Goal: Information Seeking & Learning: Check status

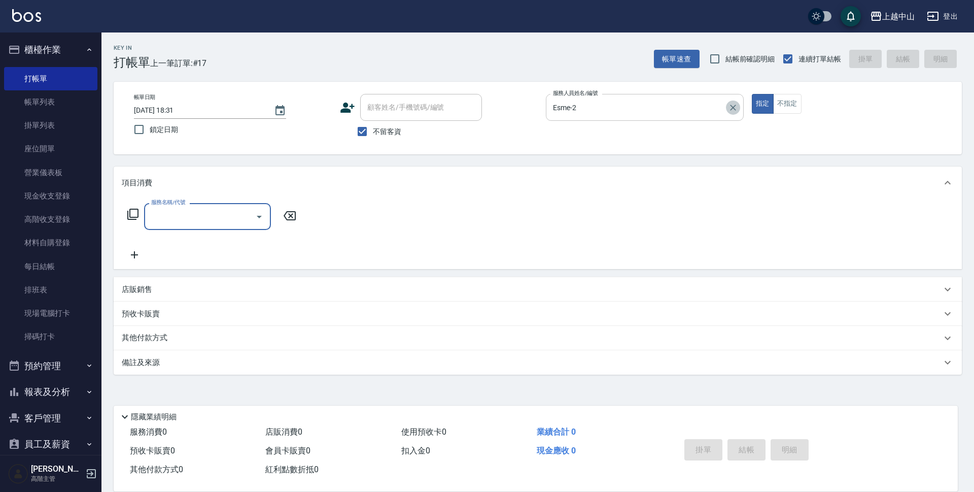
click at [729, 110] on icon "Clear" at bounding box center [733, 108] width 10 height 10
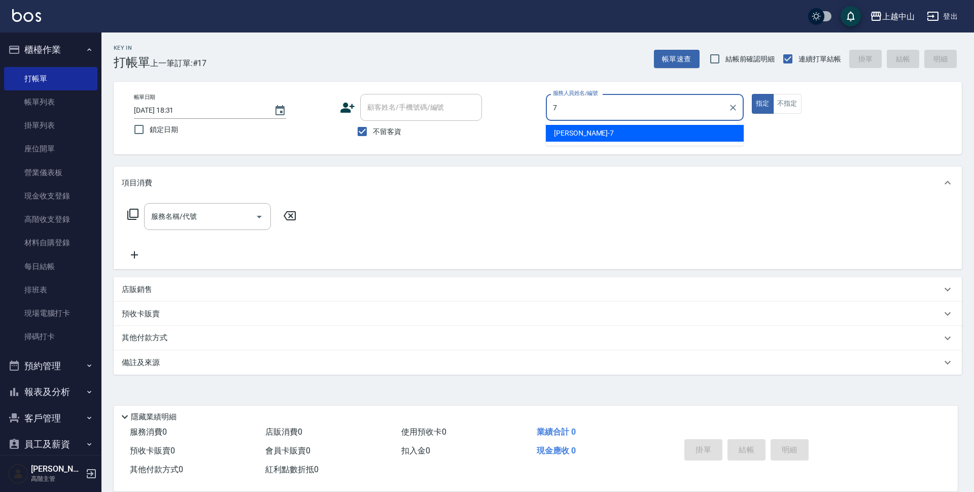
type input "[PERSON_NAME]-7"
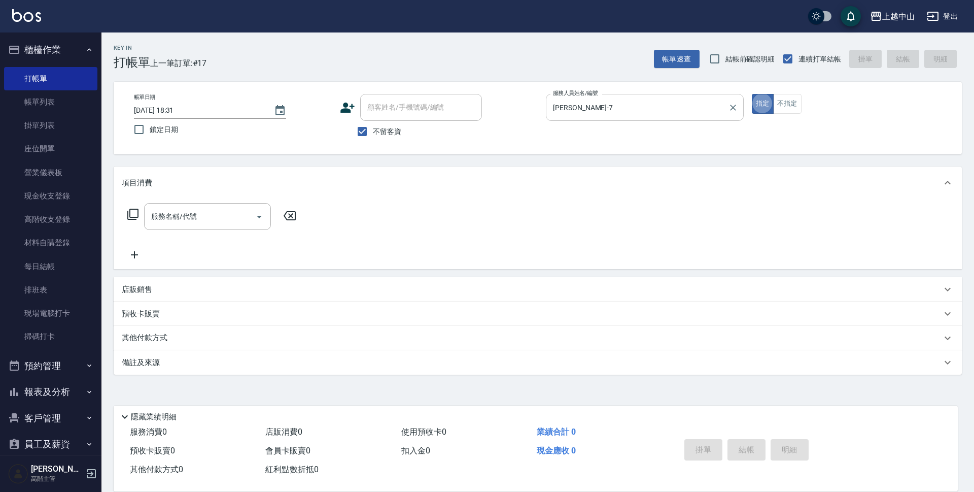
type button "true"
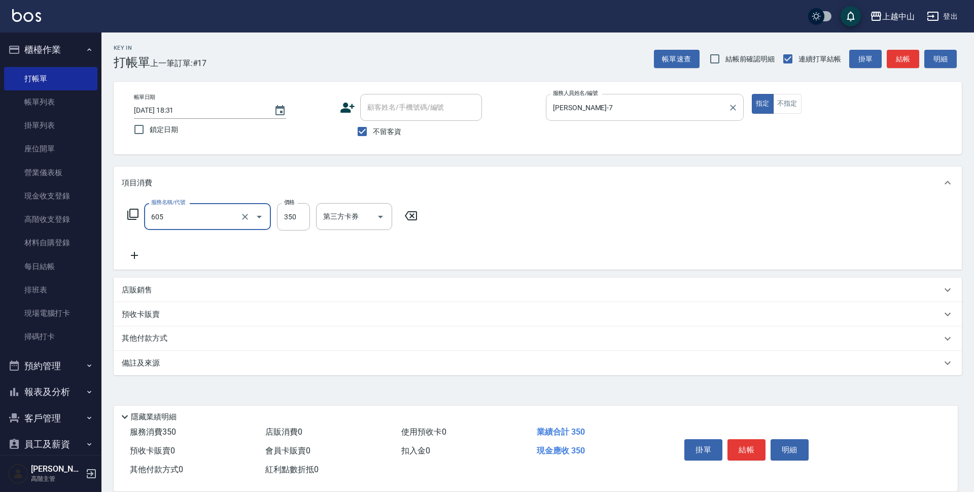
type input "洗髮 (女)(605)"
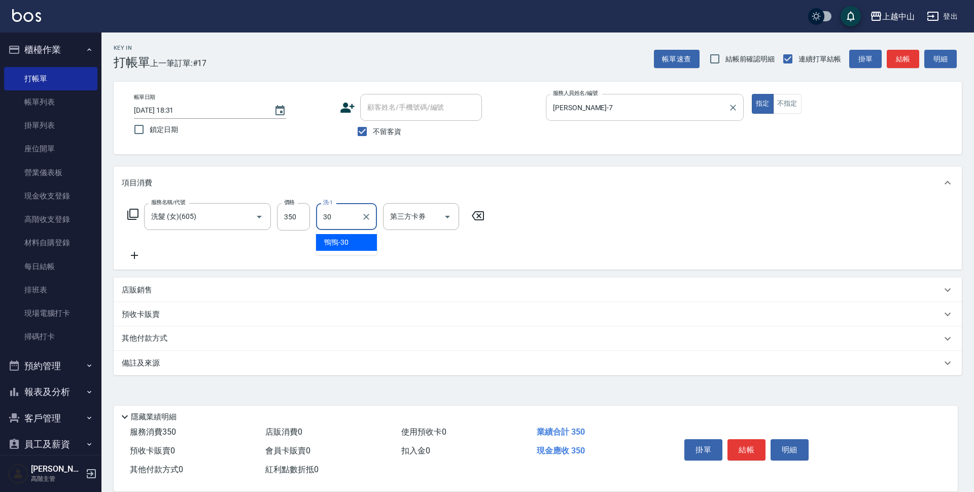
type input "鴨鴨-30"
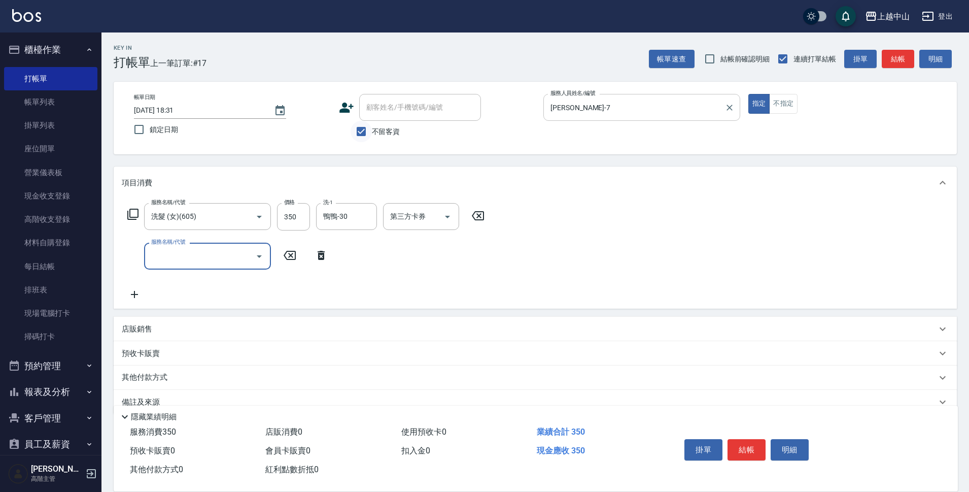
click at [367, 130] on input "不留客資" at bounding box center [361, 131] width 21 height 21
checkbox input "false"
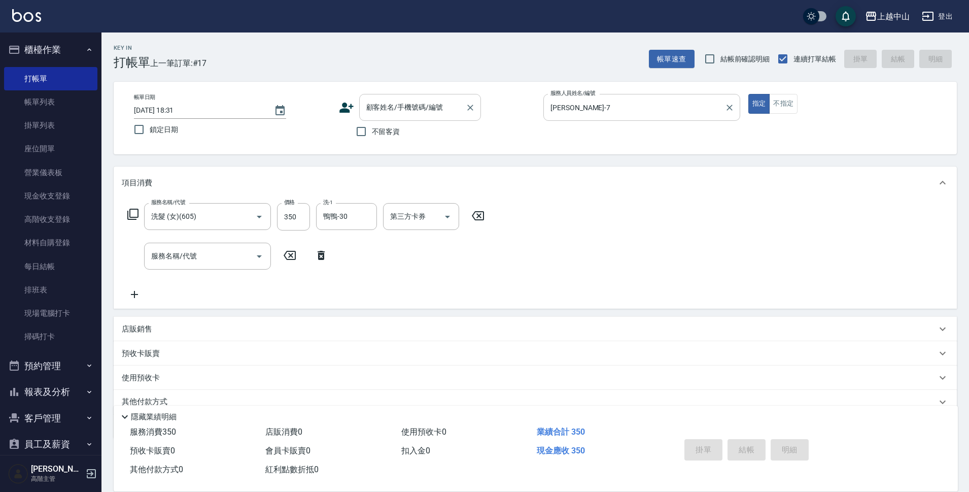
drag, startPoint x: 372, startPoint y: 123, endPoint x: 385, endPoint y: 111, distance: 18.3
click at [377, 118] on div "顧客姓名/手機號碼/編號 顧客姓名/手機號碼/編號 不留客資" at bounding box center [437, 118] width 197 height 48
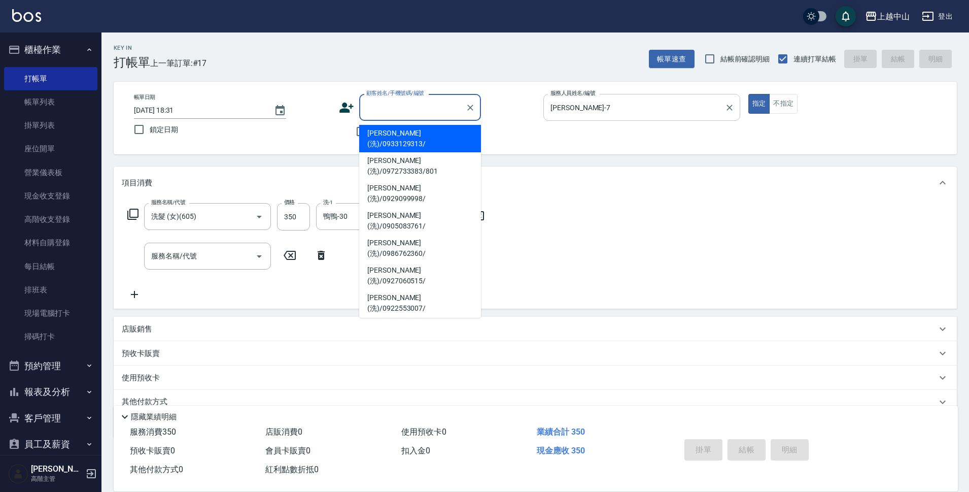
click at [388, 108] on input "顧客姓名/手機號碼/編號" at bounding box center [412, 107] width 97 height 18
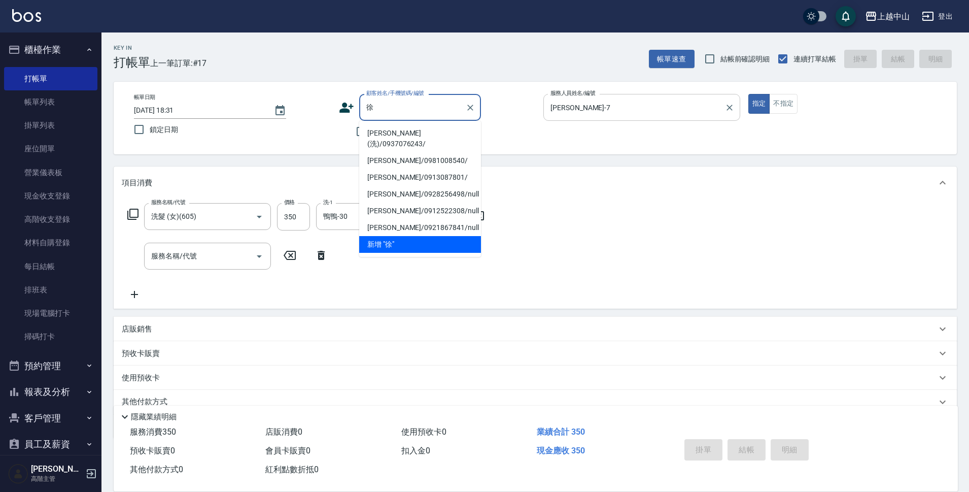
click at [394, 131] on li "[PERSON_NAME](洗)/0937076243/" at bounding box center [420, 138] width 122 height 27
type input "[PERSON_NAME](洗)/0937076243/"
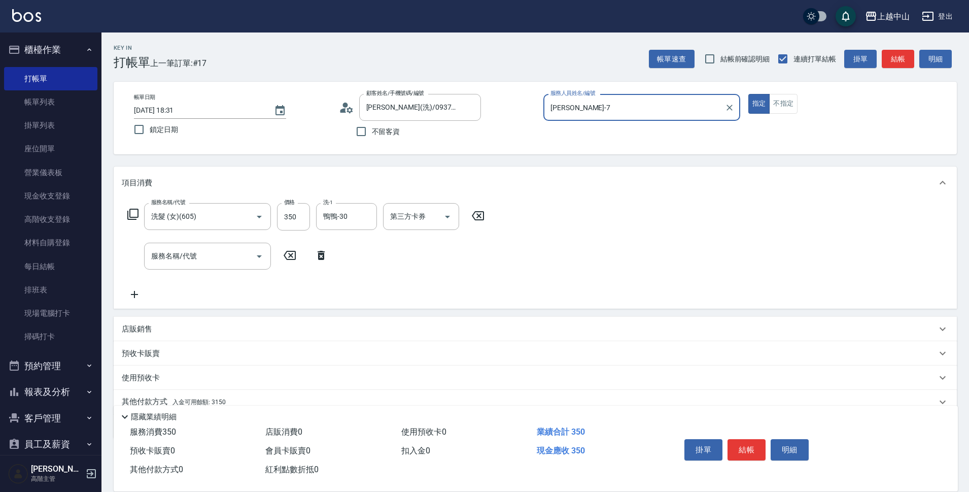
scroll to position [44, 0]
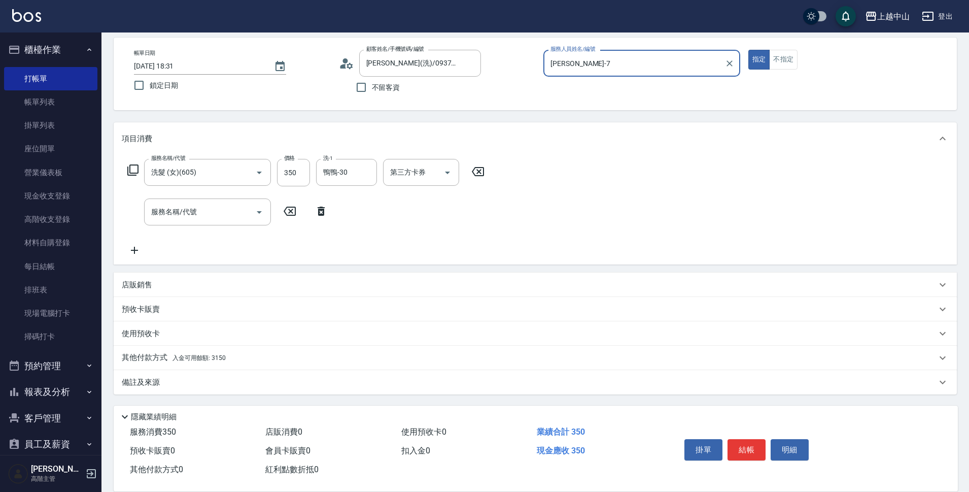
click at [218, 360] on span "入金可用餘額: 3150" at bounding box center [199, 357] width 53 height 7
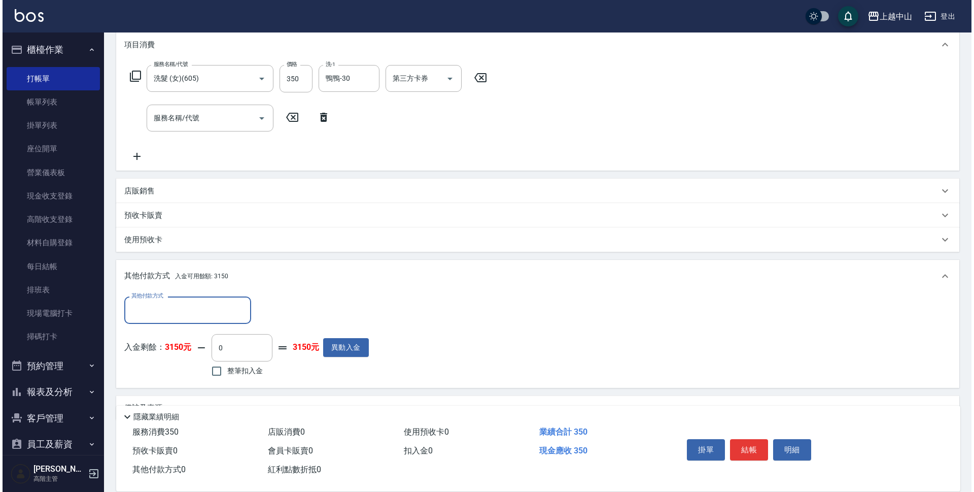
scroll to position [146, 0]
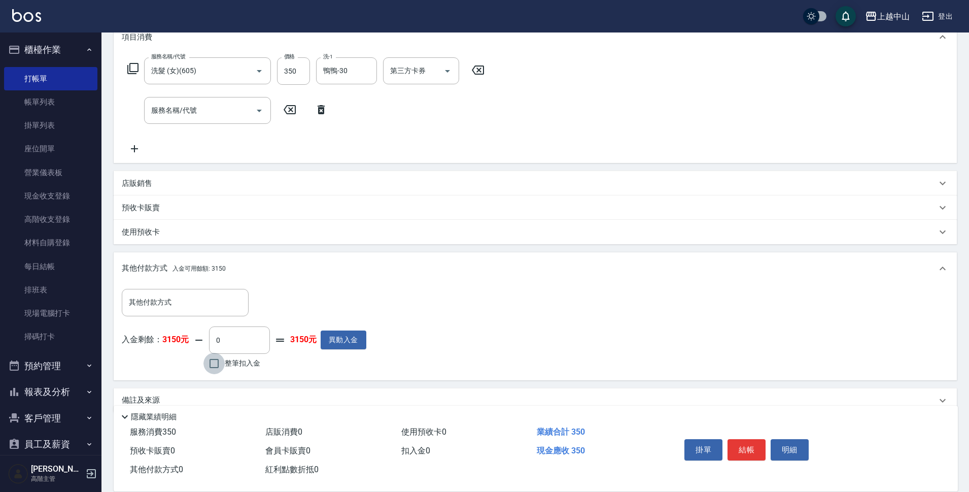
click at [206, 364] on input "整筆扣入金" at bounding box center [213, 363] width 21 height 21
checkbox input "true"
type input "350"
click at [783, 441] on button "明細" at bounding box center [790, 449] width 38 height 21
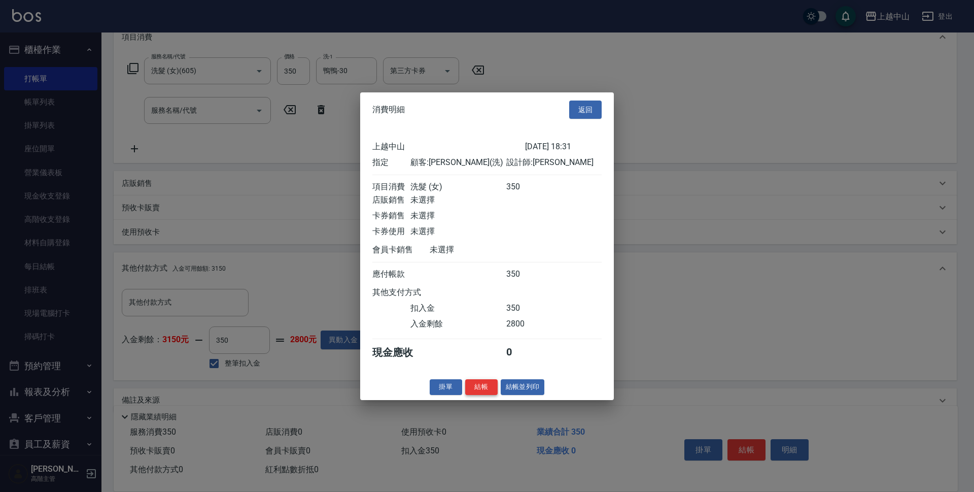
click at [469, 395] on button "結帳" at bounding box center [481, 387] width 32 height 16
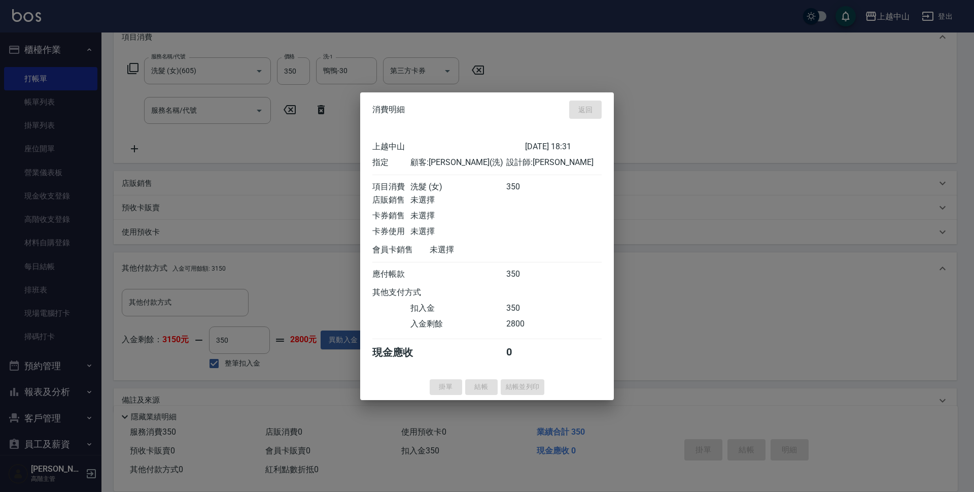
type input "[DATE] 18:32"
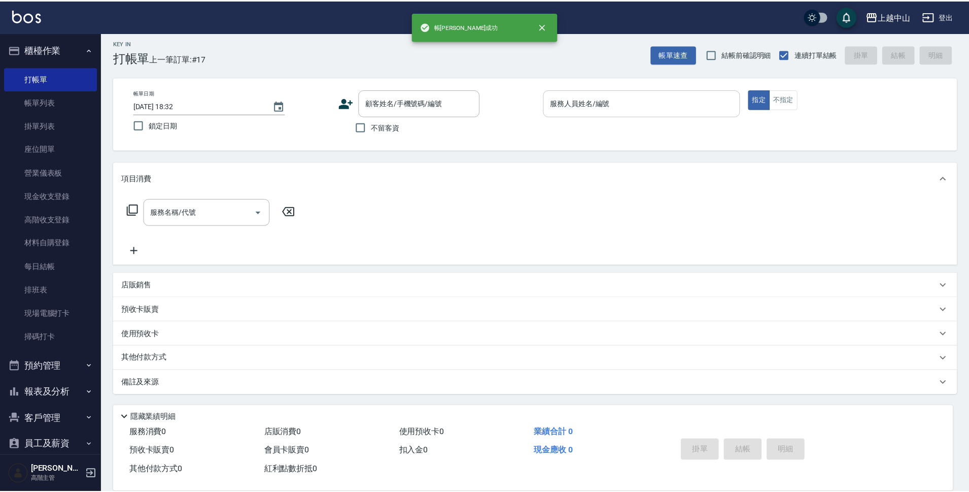
scroll to position [0, 0]
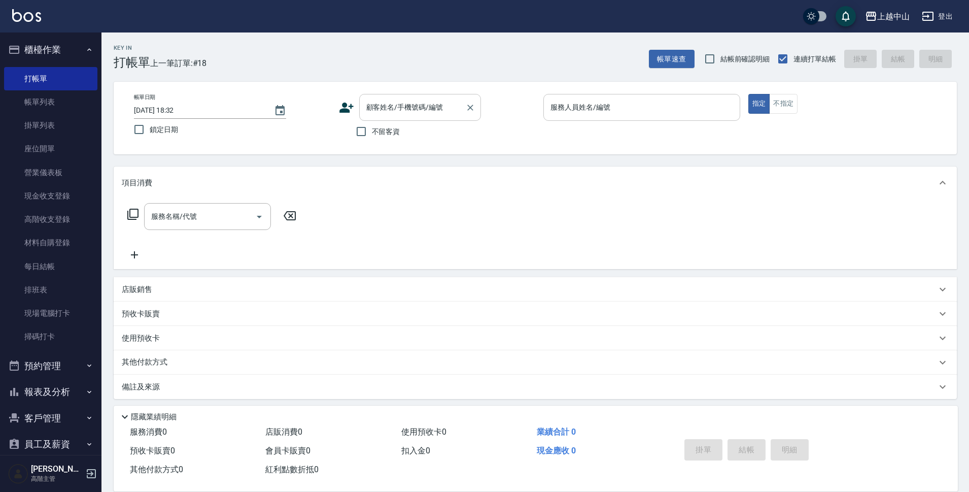
click at [394, 96] on div "顧客姓名/手機號碼/編號" at bounding box center [420, 107] width 122 height 27
click at [407, 107] on input "顧客姓名/手機號碼/編號" at bounding box center [412, 107] width 97 height 18
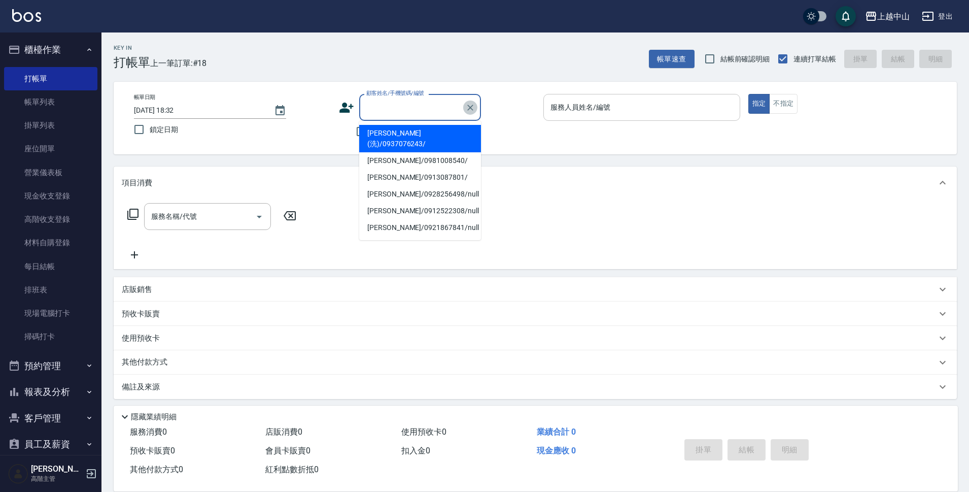
click at [467, 109] on icon "Clear" at bounding box center [470, 108] width 10 height 10
click at [462, 109] on div "顧客姓名/手機號碼/編號" at bounding box center [420, 107] width 122 height 27
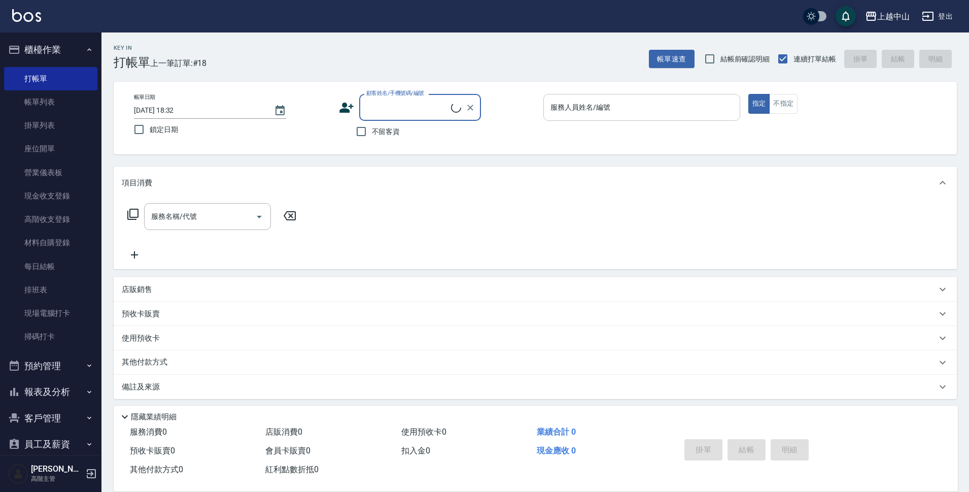
click at [462, 110] on div "顧客姓名/手機號碼/編號" at bounding box center [420, 107] width 122 height 27
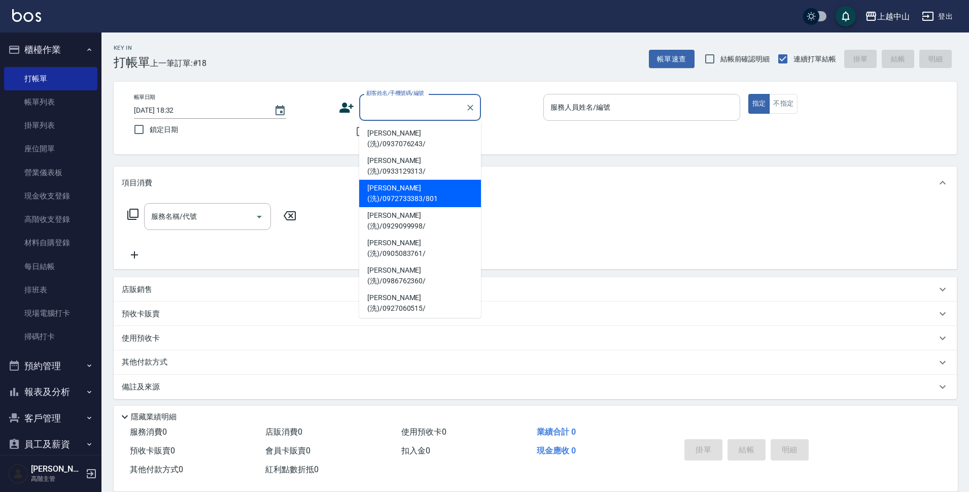
click at [451, 180] on li "[PERSON_NAME](洗)/0972733383/801" at bounding box center [420, 193] width 122 height 27
type input "[PERSON_NAME](洗)/0972733383/801"
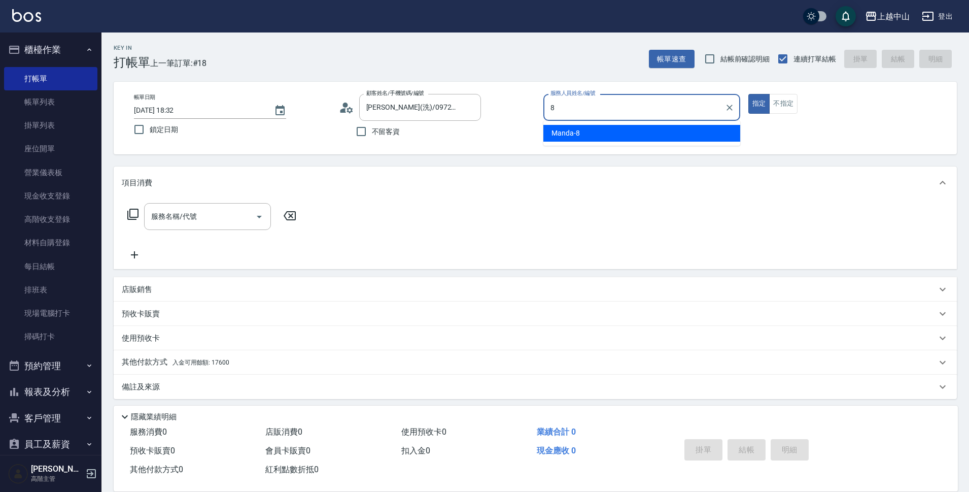
type input "Manda-8"
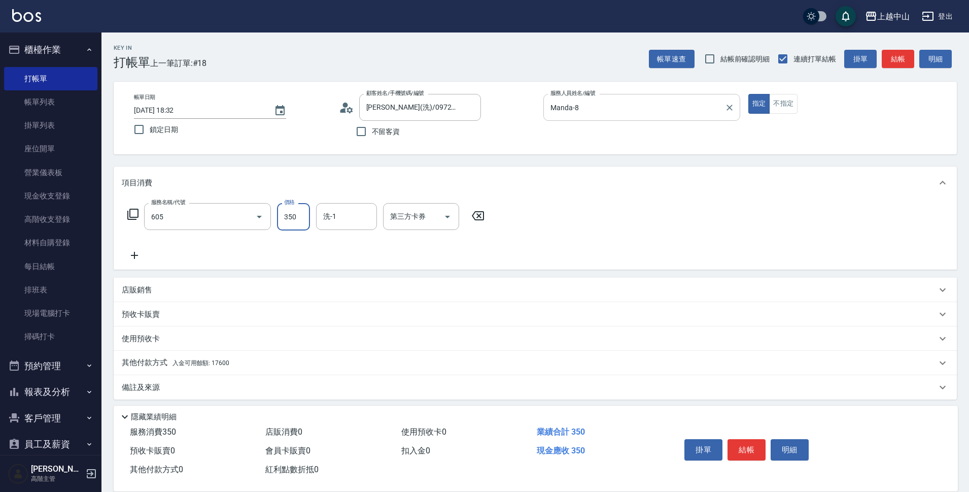
type input "洗髮 (女)(605)"
type input "500"
type input "[PERSON_NAME]-39"
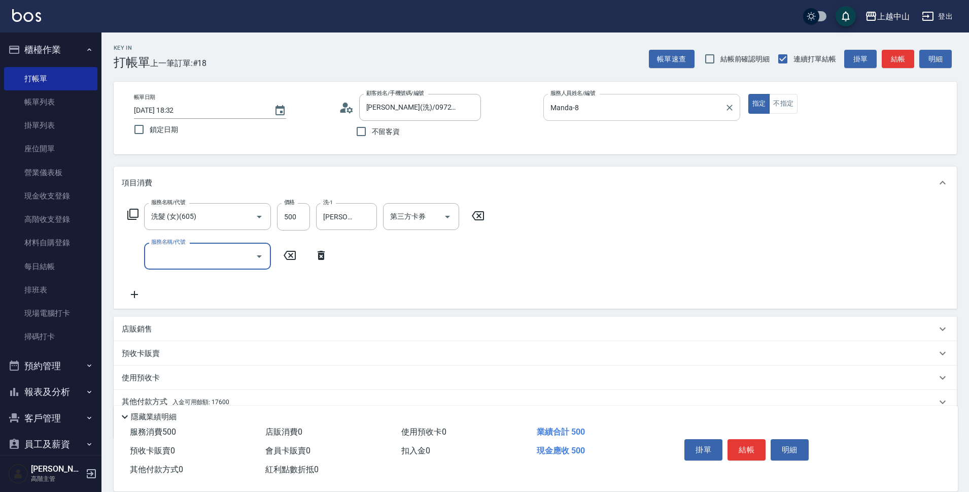
scroll to position [44, 0]
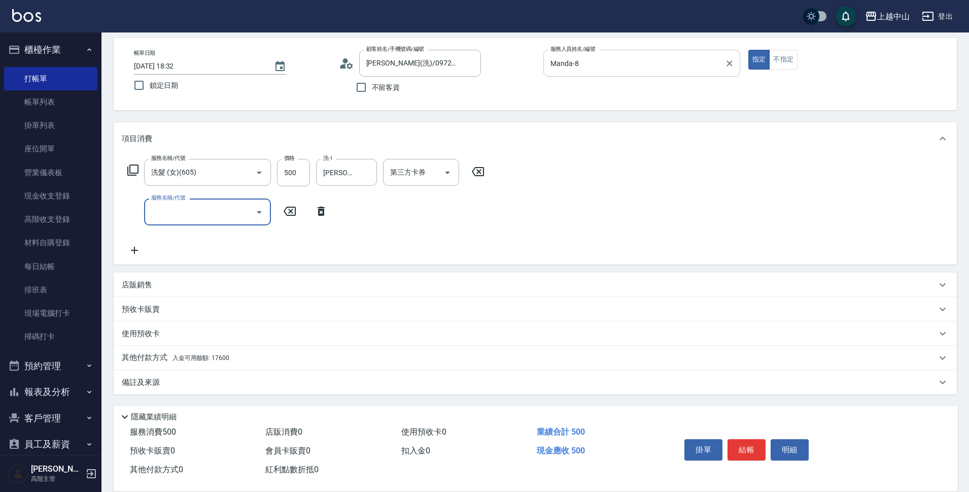
click at [220, 354] on p "其他付款方式 入金可用餘額: 17600" at bounding box center [176, 357] width 108 height 11
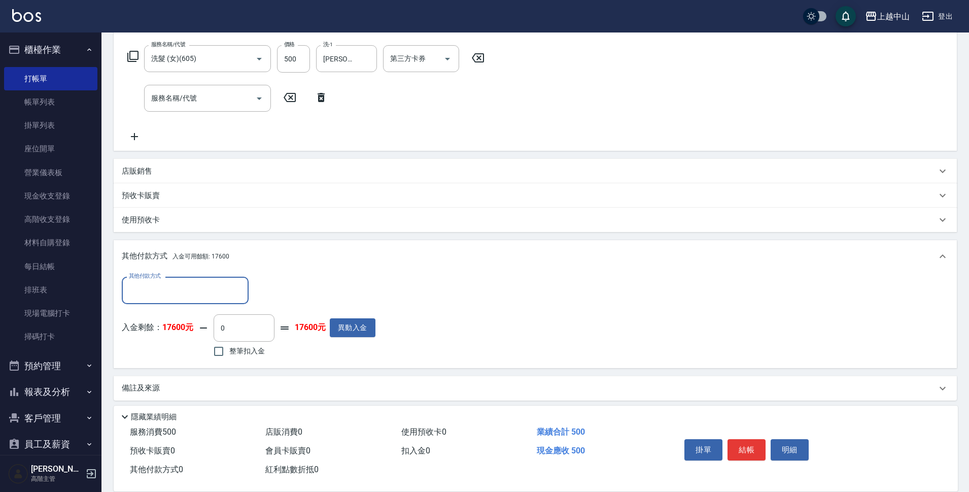
scroll to position [161, 0]
click at [221, 352] on input "整筆扣入金" at bounding box center [218, 347] width 21 height 21
checkbox input "true"
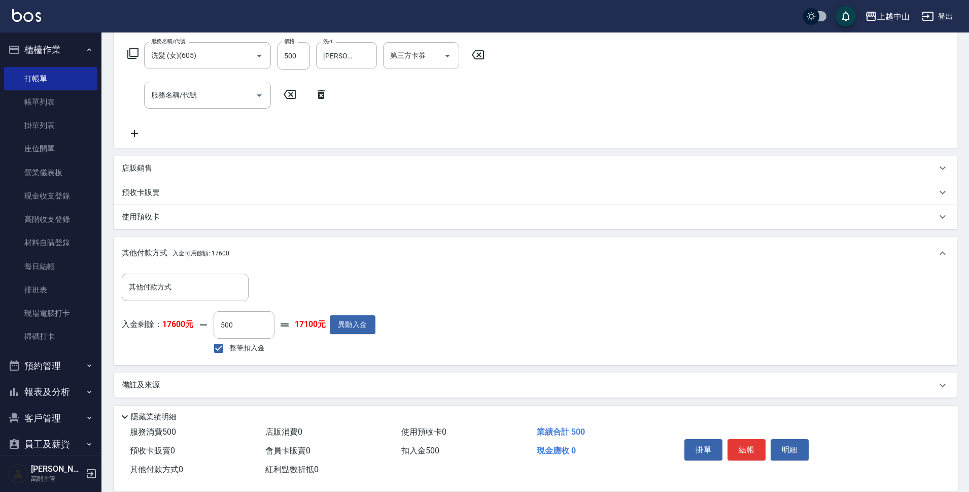
type input "500"
click at [762, 447] on button "結帳" at bounding box center [747, 449] width 38 height 21
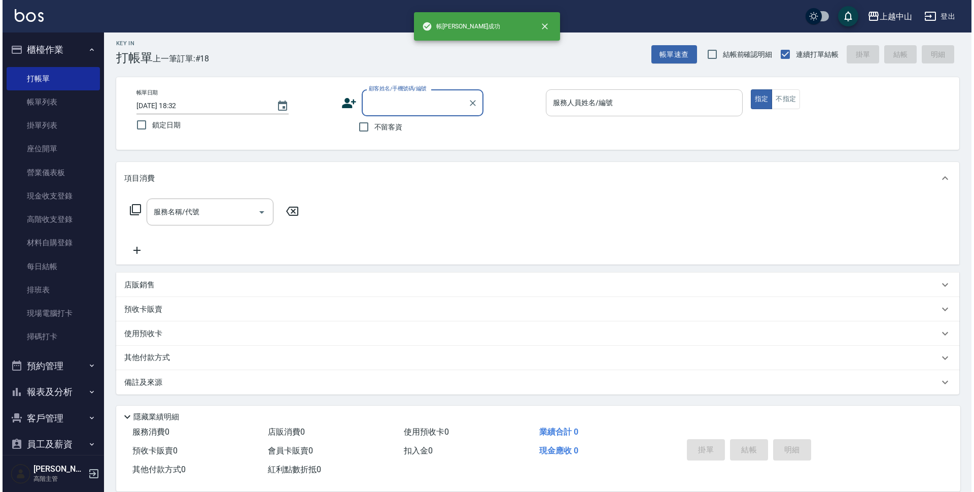
scroll to position [0, 0]
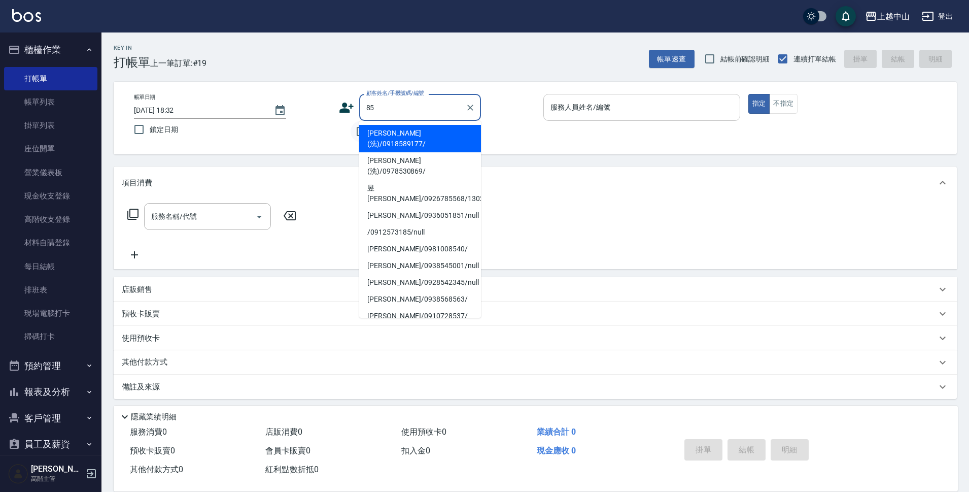
type input "85"
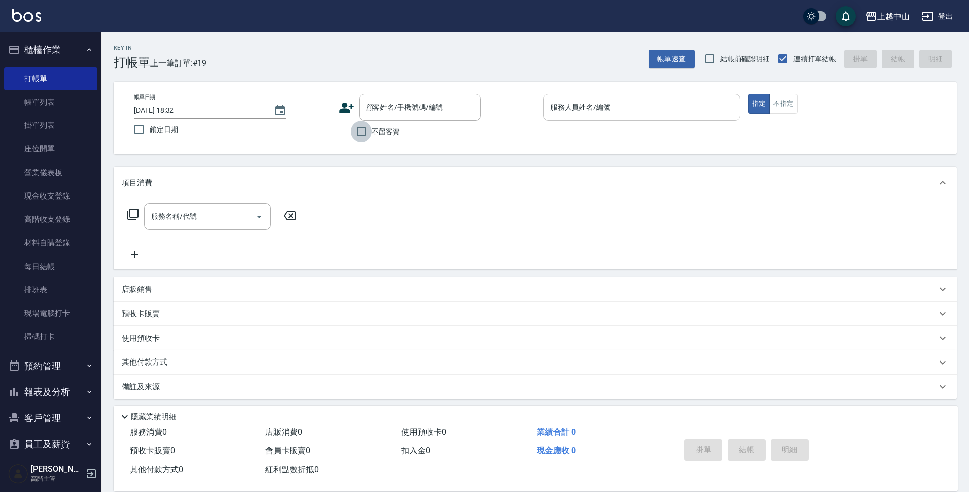
click at [352, 132] on input "不留客資" at bounding box center [361, 131] width 21 height 21
checkbox input "true"
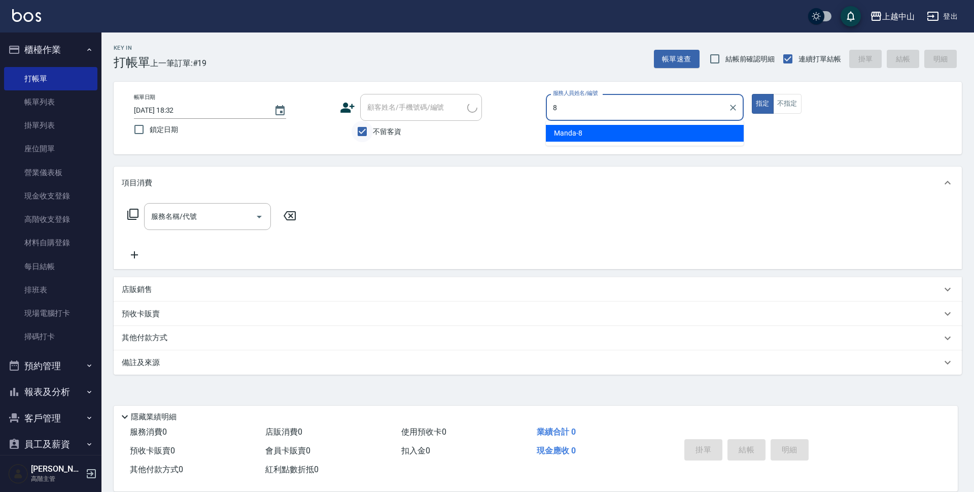
type input "Manda-8"
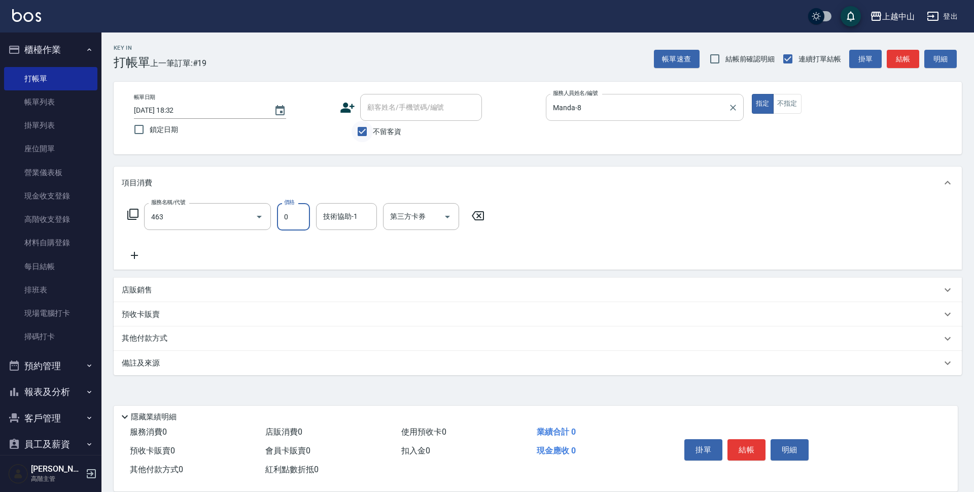
type input "護髮卡使用(463)"
type input "[PERSON_NAME]-39"
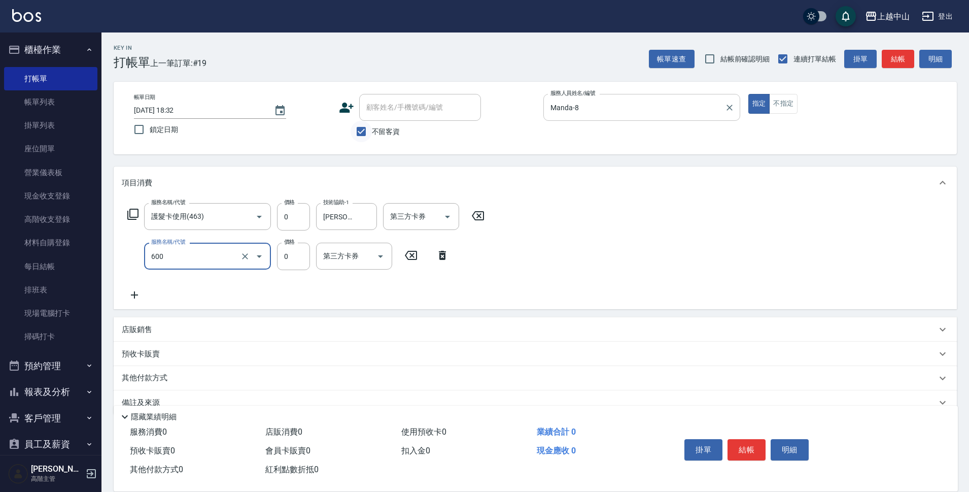
type input "洗髮(免費)(600)"
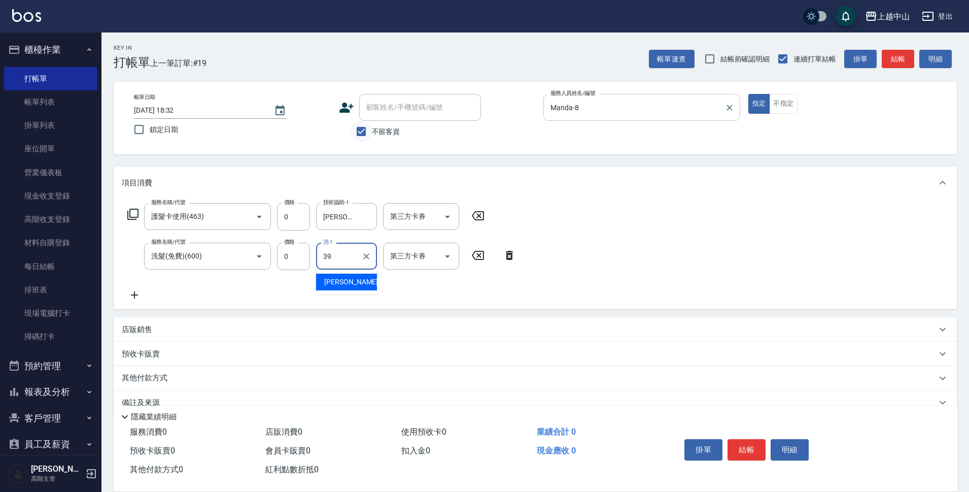
type input "[PERSON_NAME]-39"
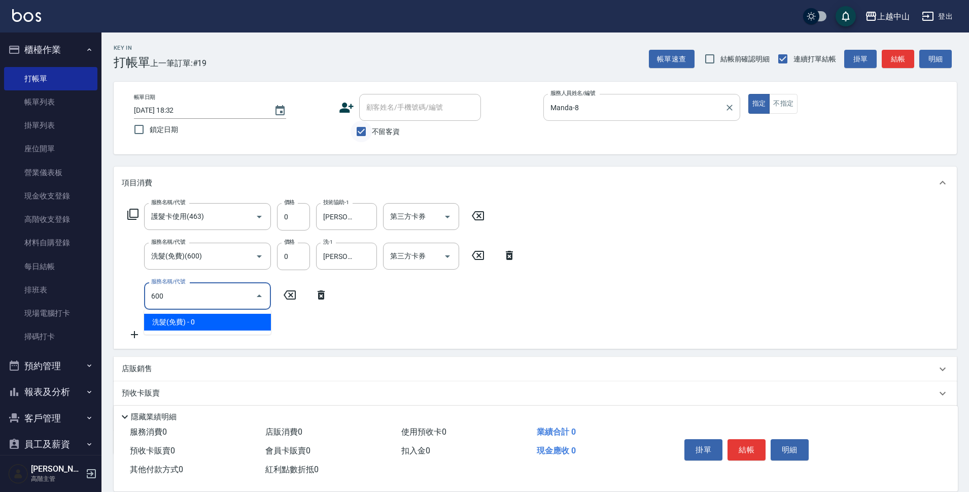
type input "洗髮(免費)(600)"
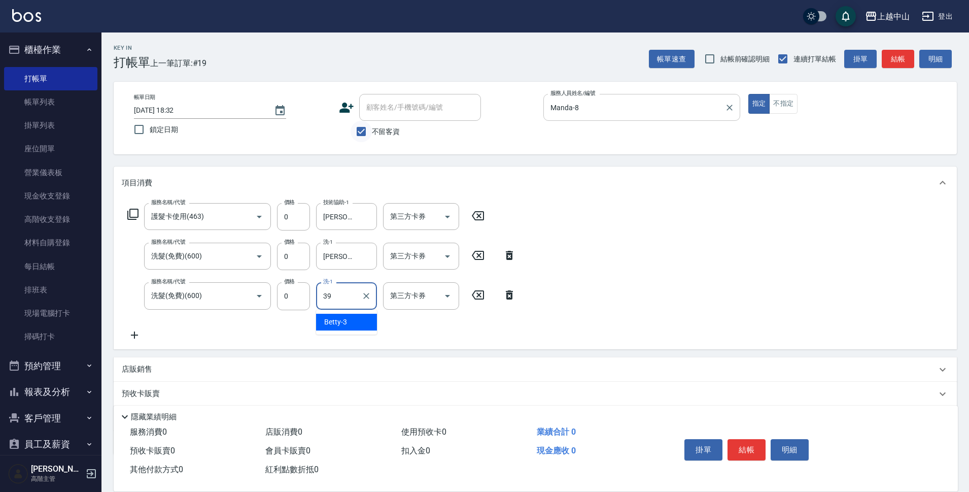
type input "[PERSON_NAME]-39"
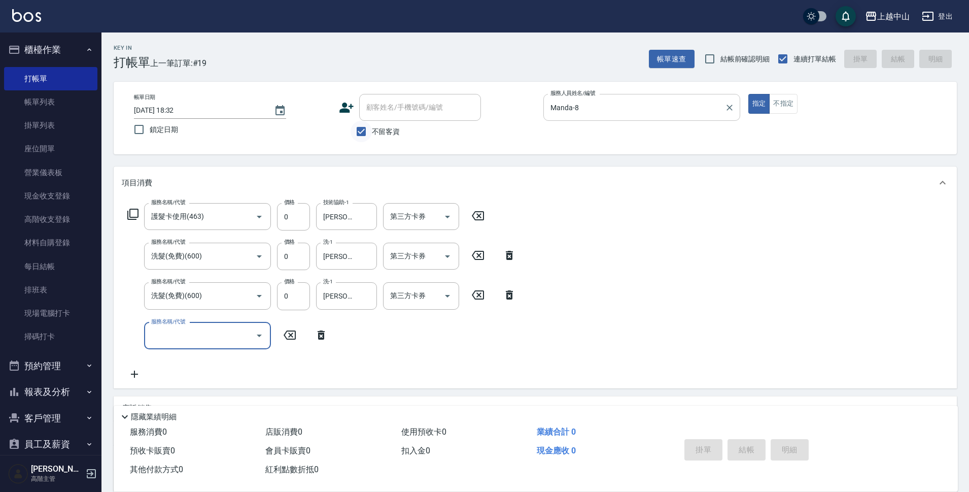
type input "[DATE] 18:33"
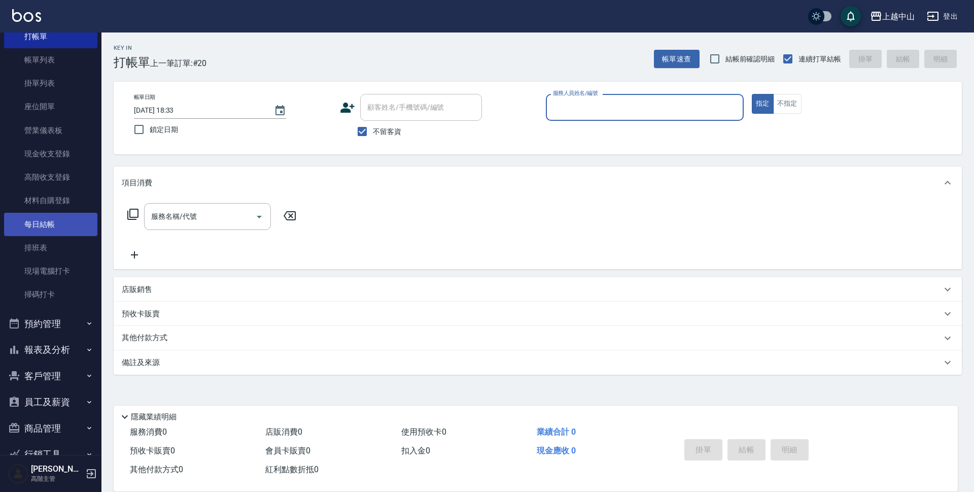
scroll to position [93, 0]
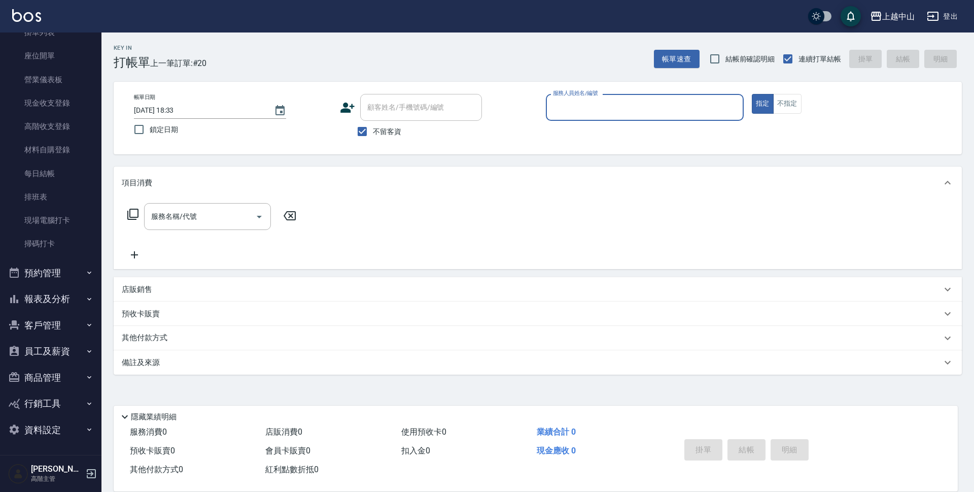
click at [79, 300] on button "報表及分析" at bounding box center [50, 299] width 93 height 26
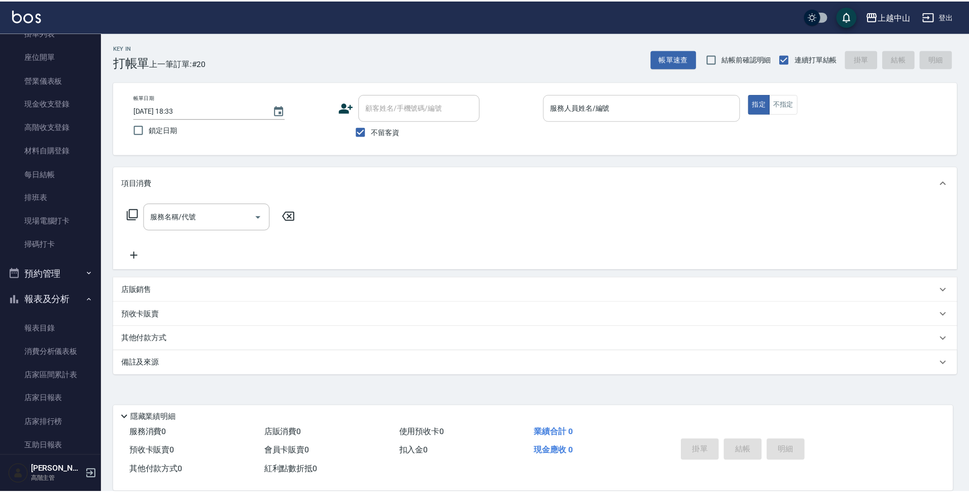
scroll to position [194, 0]
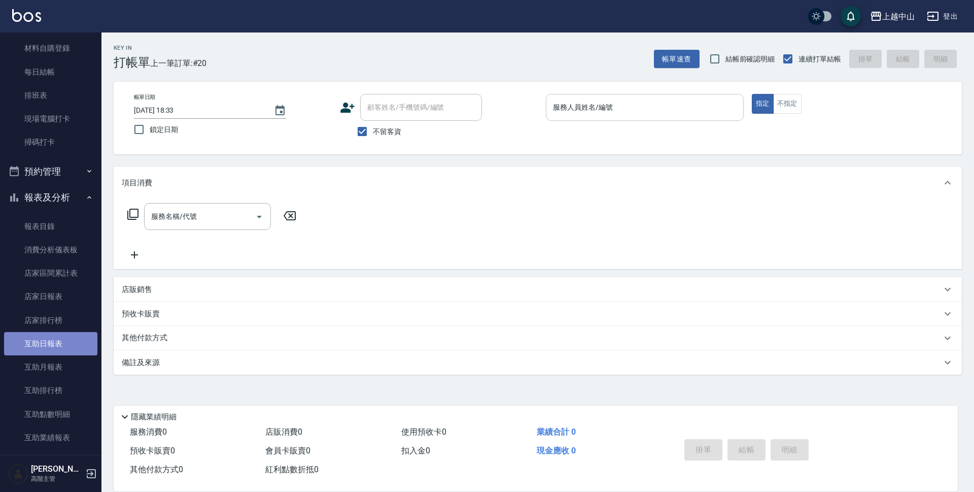
click at [76, 335] on link "互助日報表" at bounding box center [50, 343] width 93 height 23
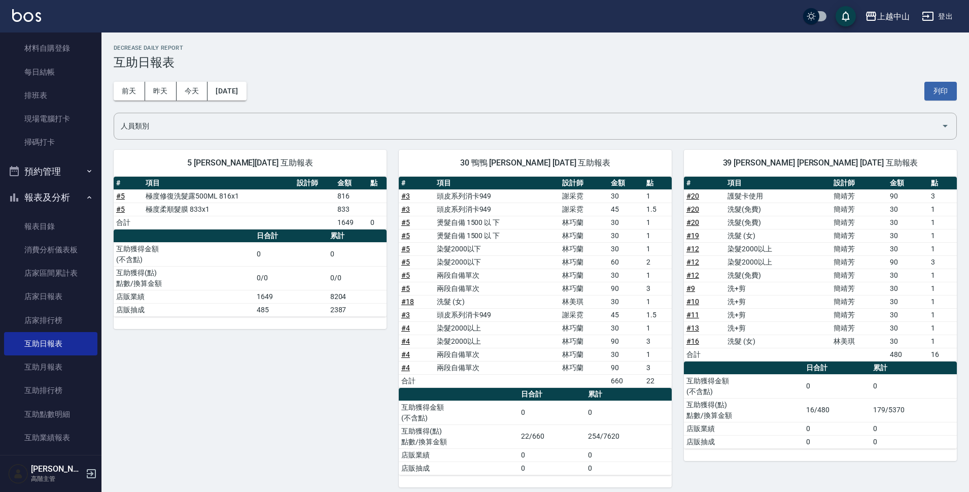
scroll to position [8, 0]
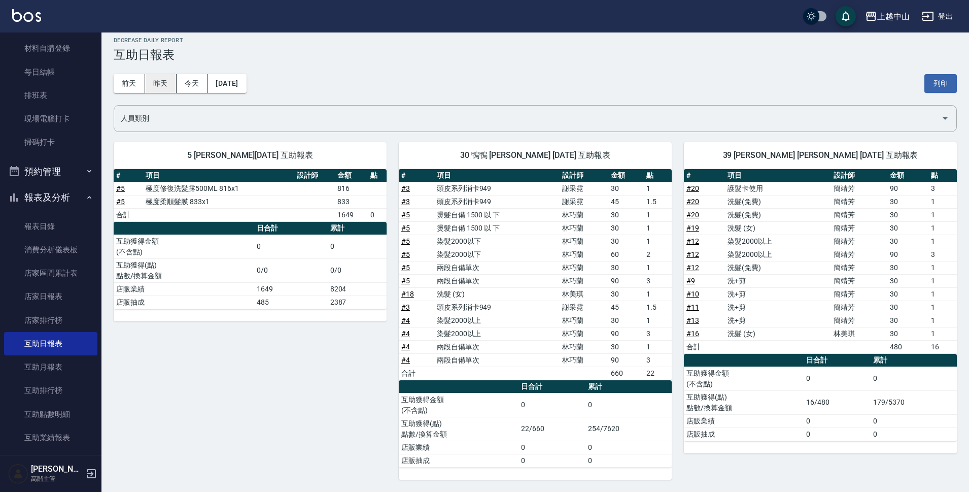
click at [155, 80] on button "昨天" at bounding box center [160, 83] width 31 height 19
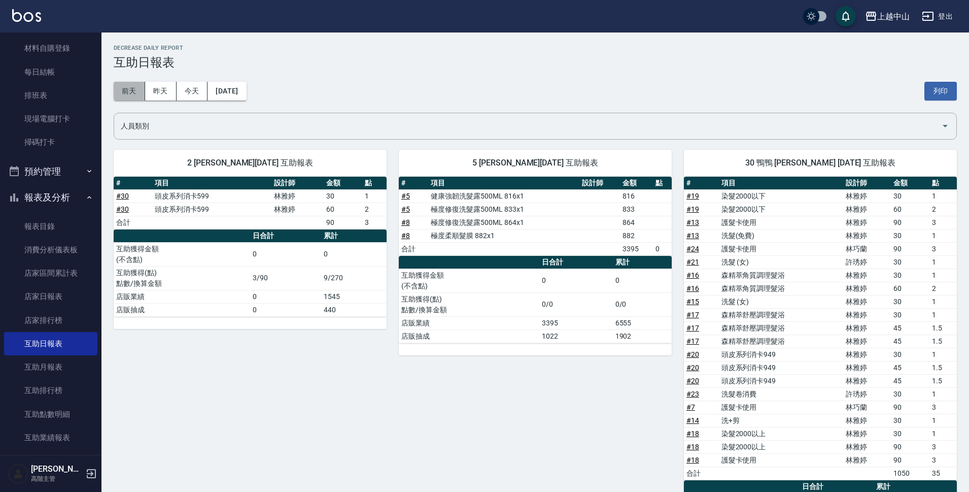
click at [118, 95] on button "前天" at bounding box center [129, 91] width 31 height 19
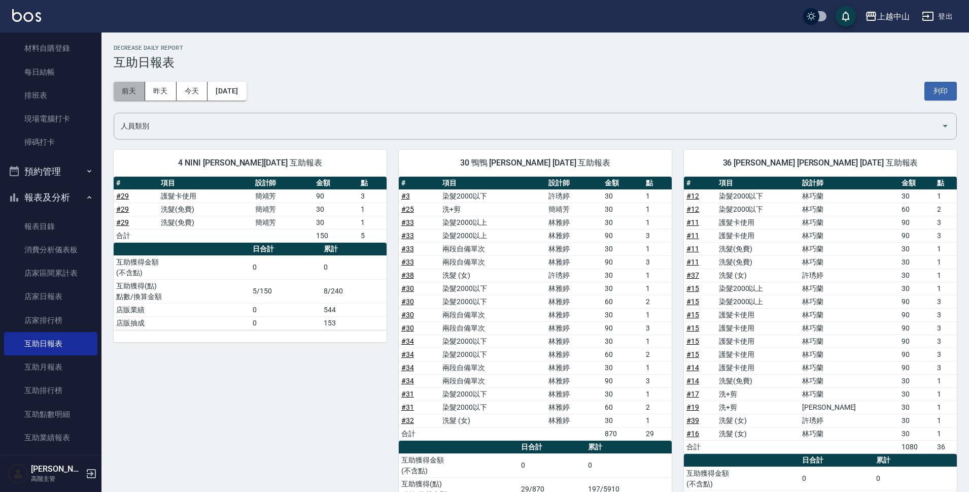
click at [136, 92] on button "前天" at bounding box center [129, 91] width 31 height 19
click at [226, 94] on button "[DATE]" at bounding box center [227, 91] width 39 height 19
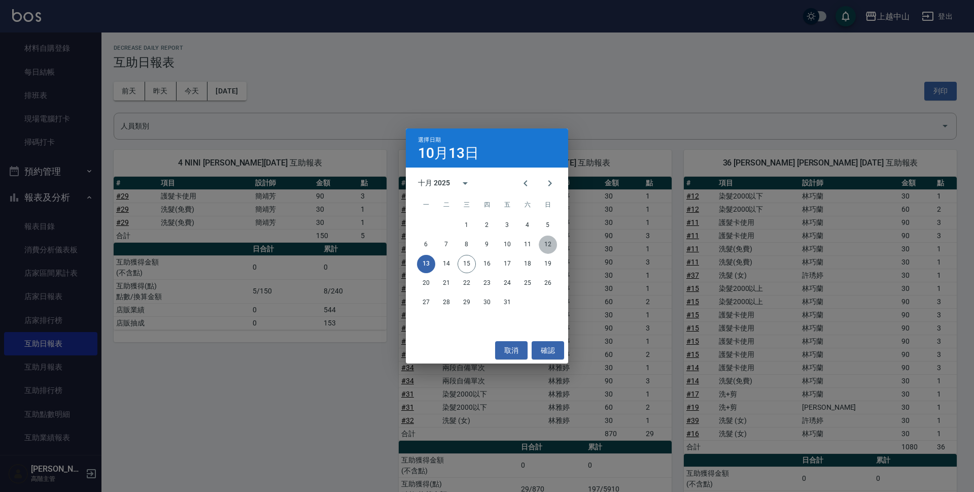
click at [547, 246] on button "12" at bounding box center [548, 244] width 18 height 18
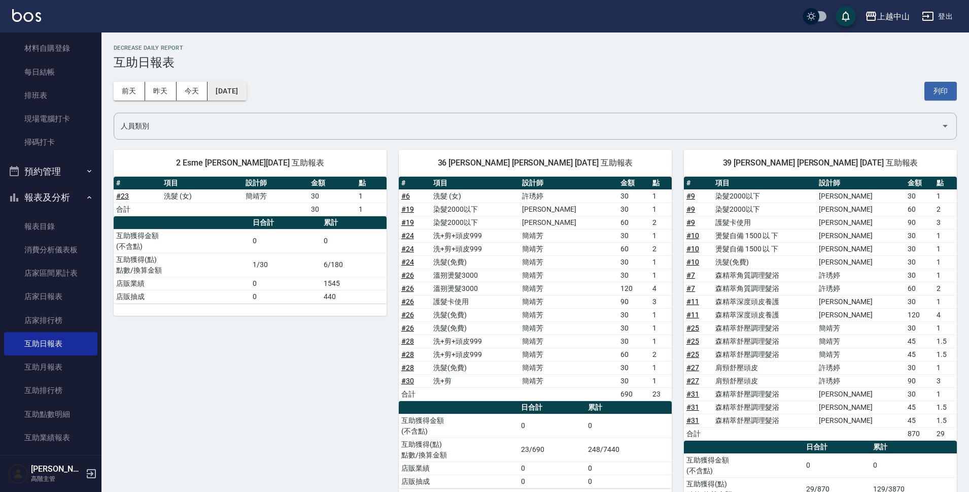
click at [246, 95] on button "[DATE]" at bounding box center [227, 91] width 39 height 19
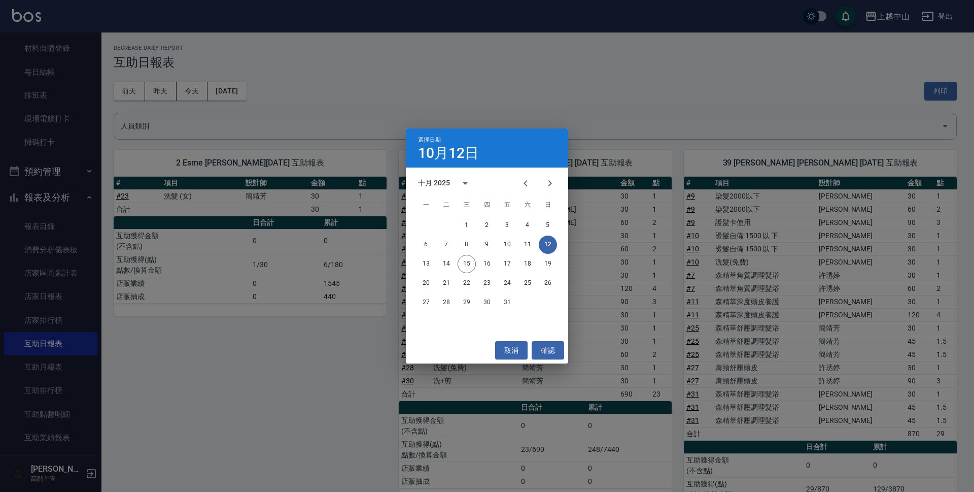
click at [519, 241] on div "6 7 8 9 10 11 12" at bounding box center [487, 244] width 162 height 18
click at [526, 245] on button "11" at bounding box center [528, 244] width 18 height 18
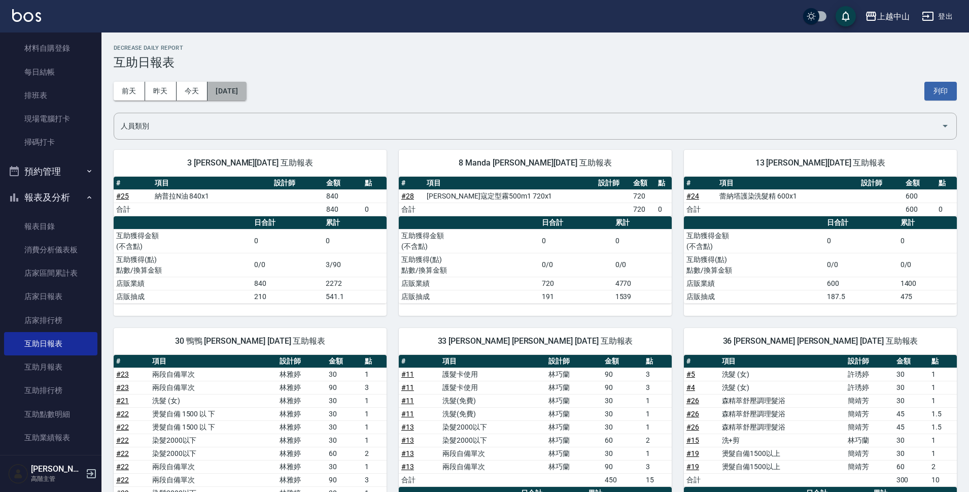
click at [237, 93] on button "[DATE]" at bounding box center [227, 91] width 39 height 19
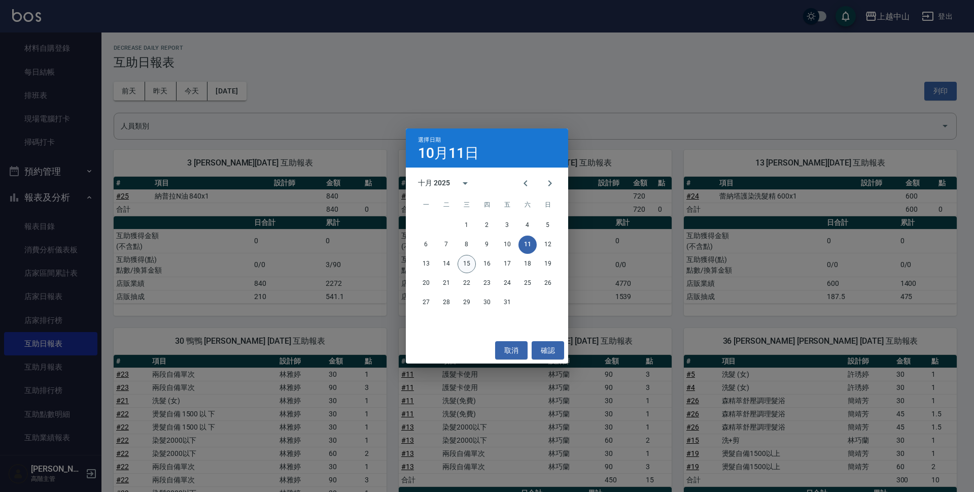
click at [467, 262] on button "15" at bounding box center [467, 264] width 18 height 18
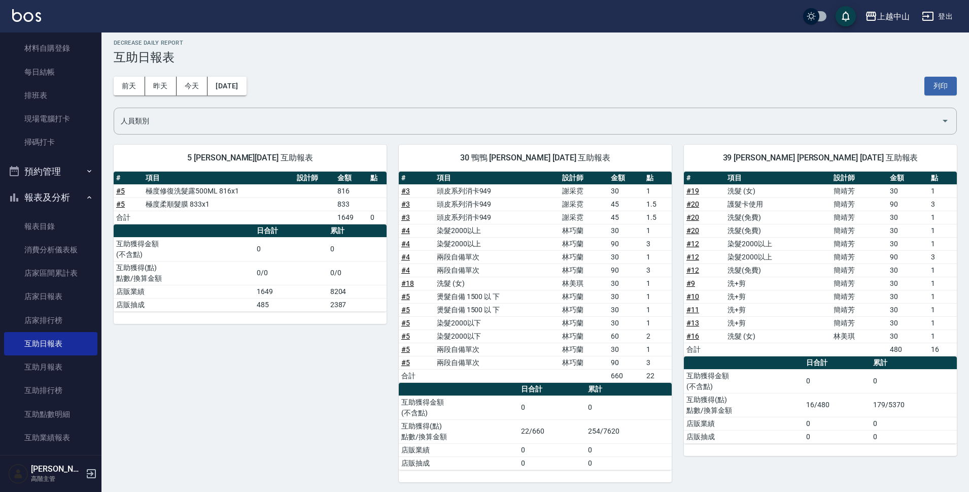
scroll to position [8, 0]
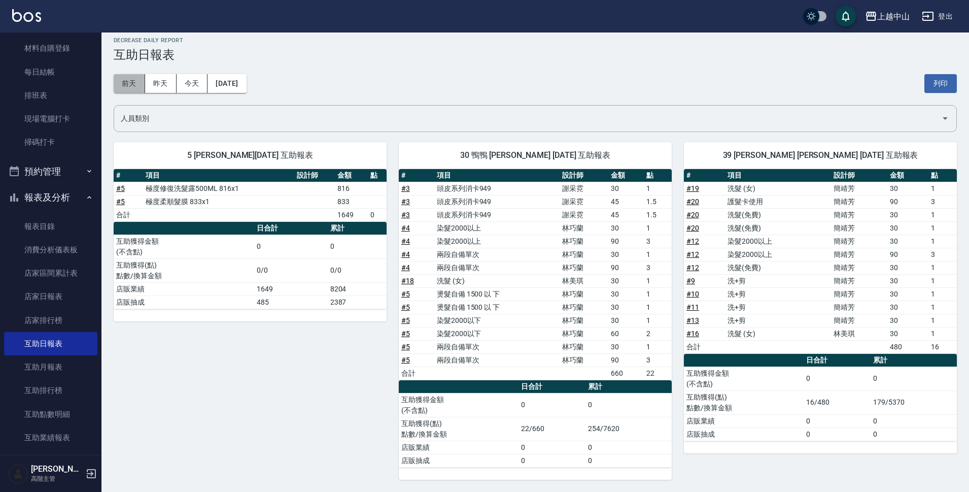
click at [129, 79] on button "前天" at bounding box center [129, 83] width 31 height 19
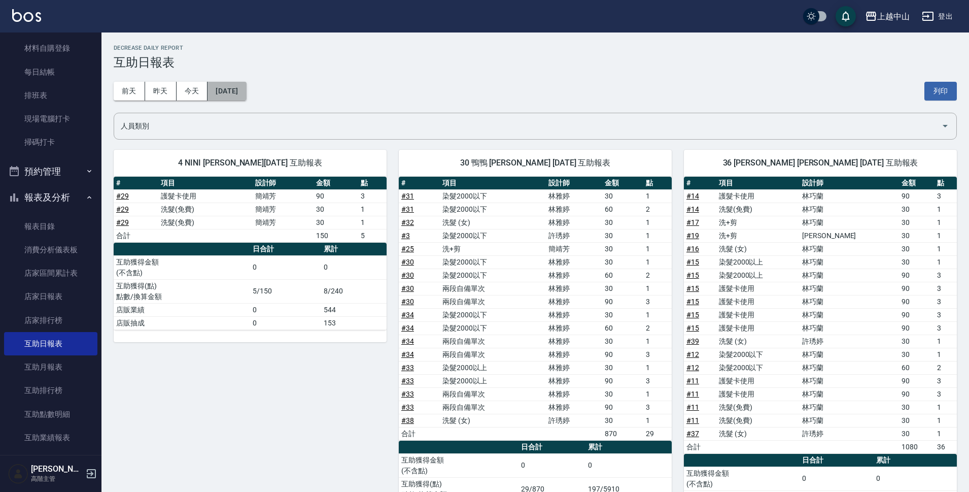
click at [215, 94] on button "[DATE]" at bounding box center [227, 91] width 39 height 19
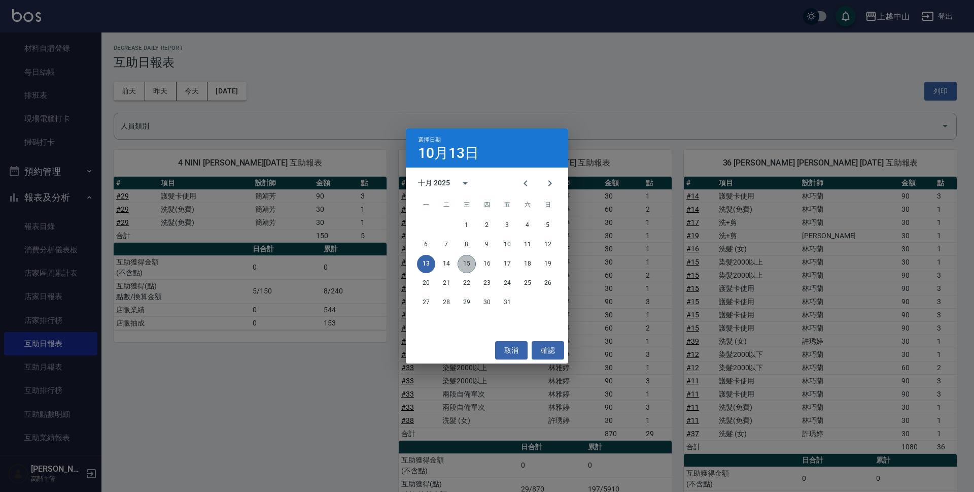
click at [458, 262] on button "15" at bounding box center [467, 264] width 18 height 18
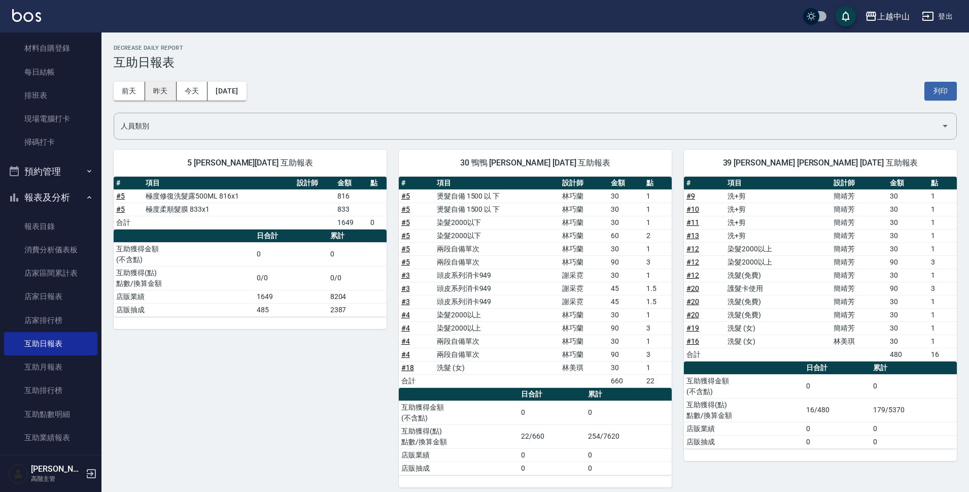
click at [173, 95] on button "昨天" at bounding box center [160, 91] width 31 height 19
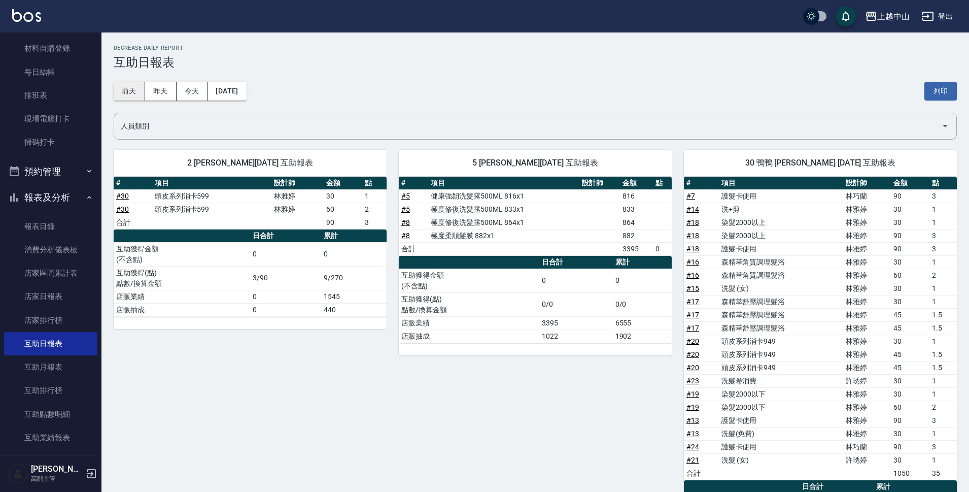
click at [118, 96] on button "前天" at bounding box center [129, 91] width 31 height 19
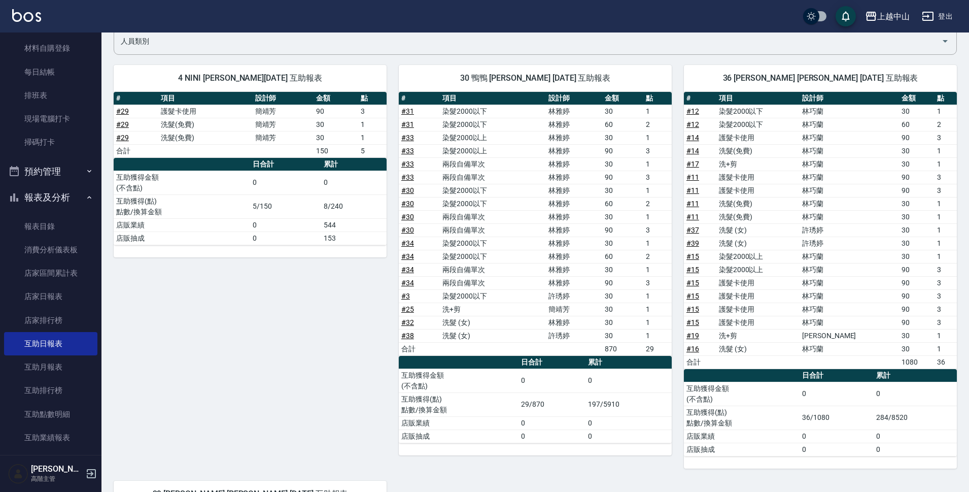
scroll to position [101, 0]
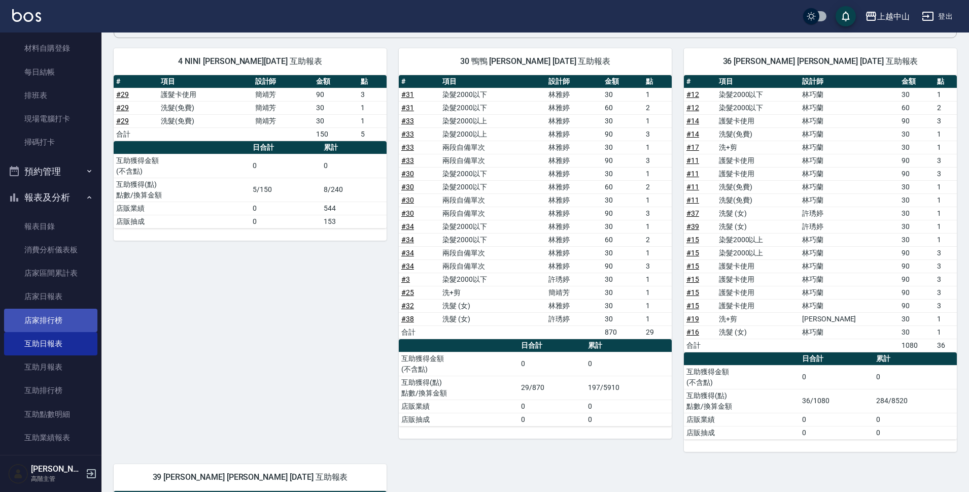
click at [50, 318] on link "店家排行榜" at bounding box center [50, 320] width 93 height 23
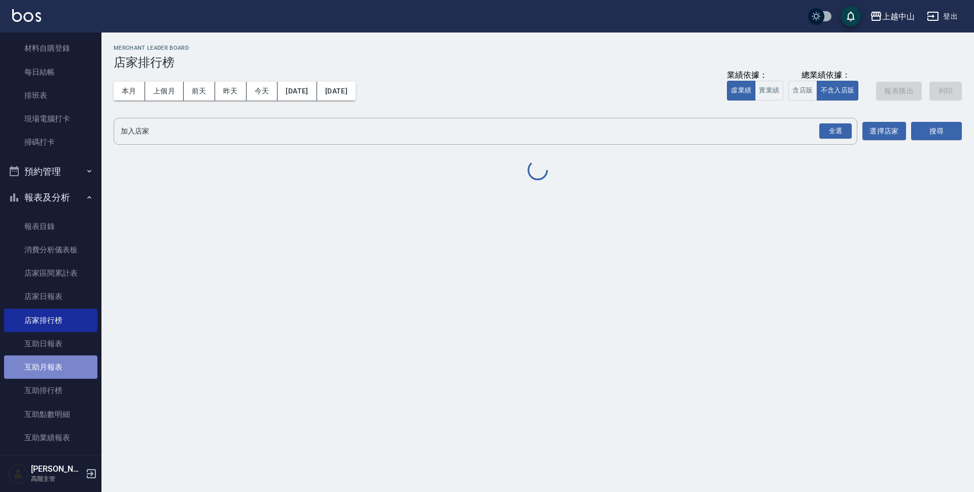
click at [65, 368] on link "互助月報表" at bounding box center [50, 366] width 93 height 23
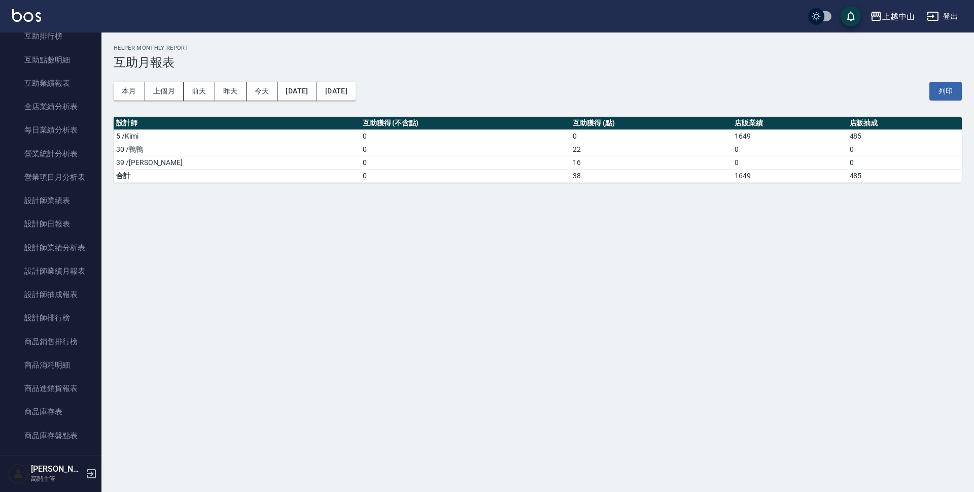
scroll to position [550, 0]
click at [130, 92] on button "本月" at bounding box center [129, 91] width 31 height 19
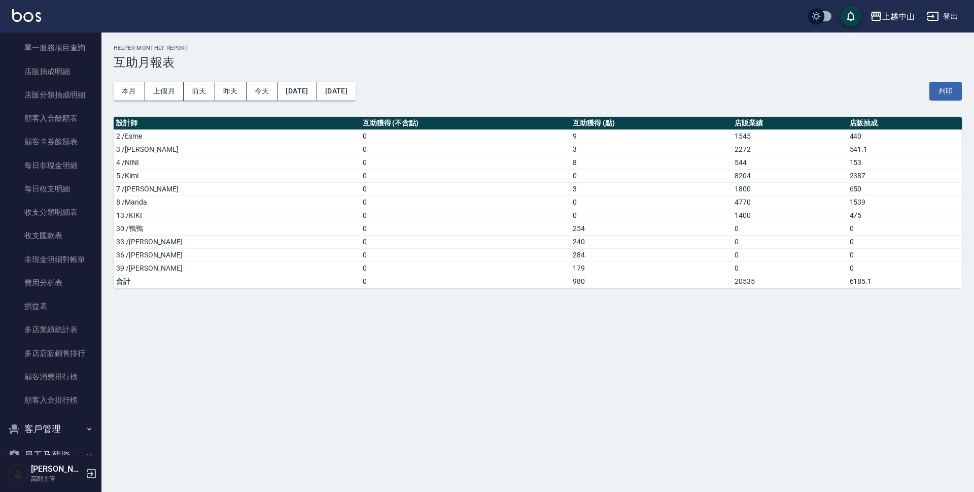
scroll to position [1057, 0]
click at [85, 404] on icon "button" at bounding box center [89, 404] width 8 height 8
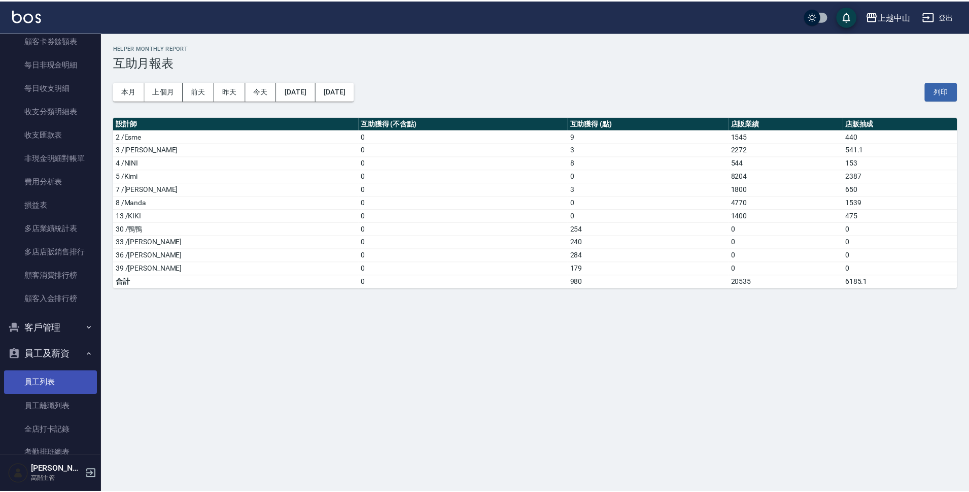
scroll to position [1260, 0]
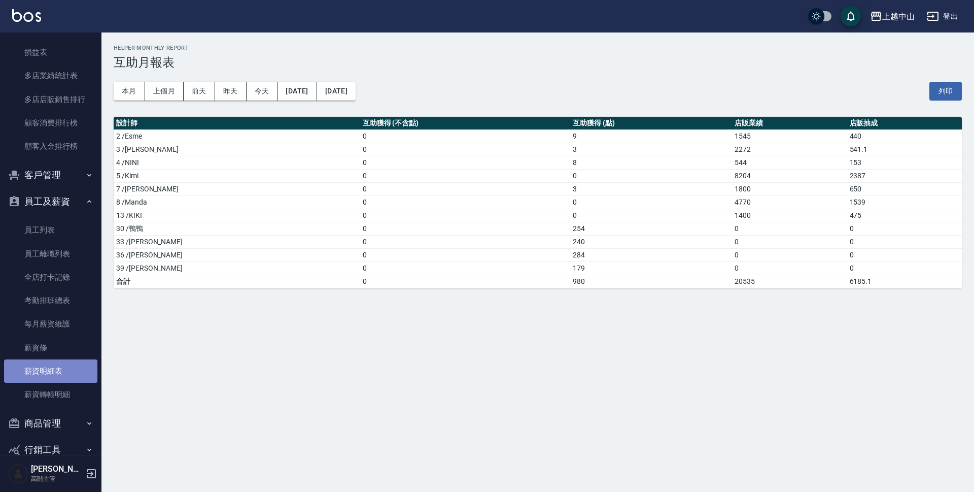
click at [67, 372] on link "薪資明細表" at bounding box center [50, 370] width 93 height 23
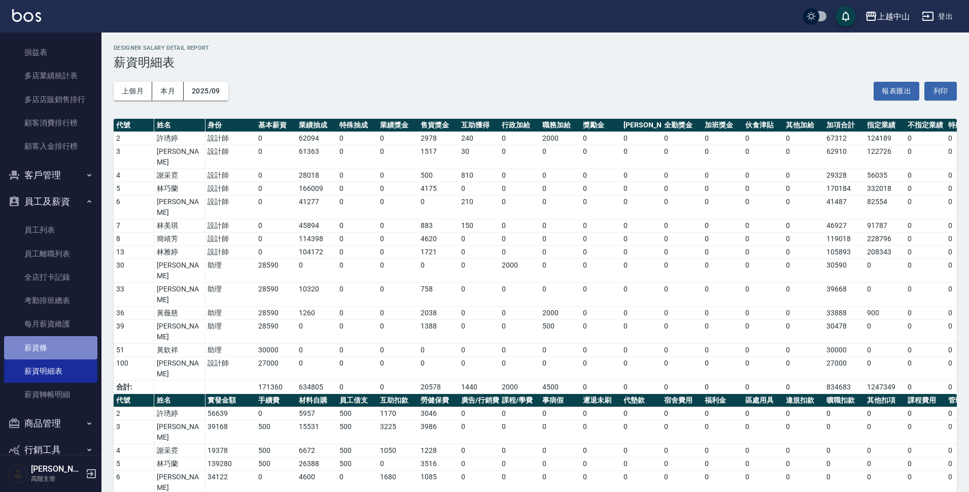
click at [65, 348] on link "薪資條" at bounding box center [50, 347] width 93 height 23
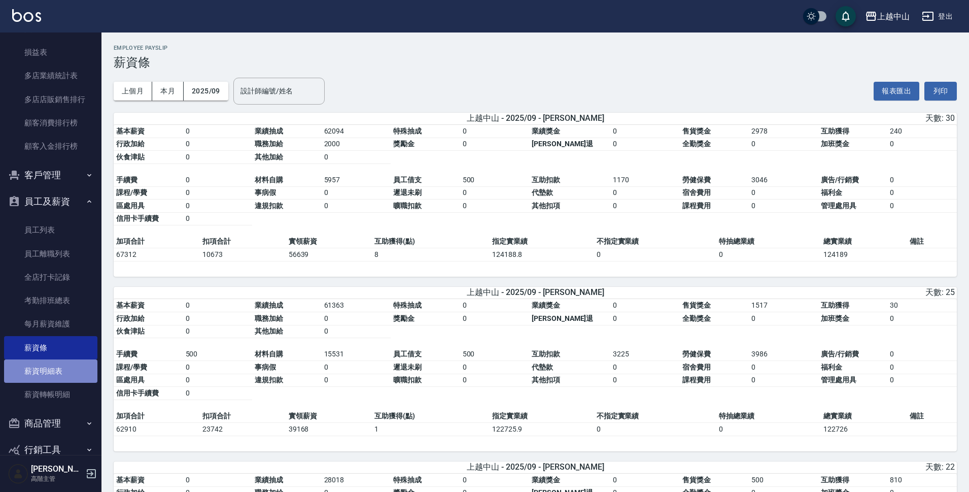
click at [64, 365] on link "薪資明細表" at bounding box center [50, 370] width 93 height 23
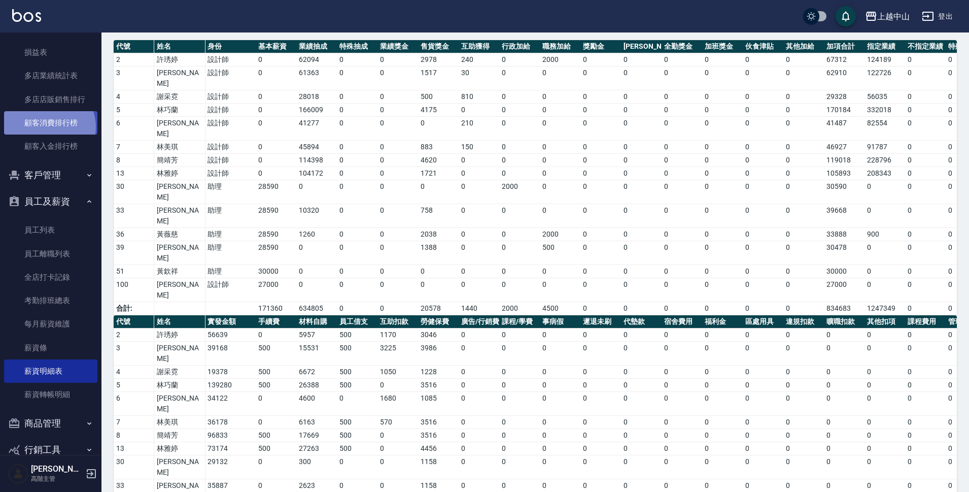
click at [45, 127] on link "顧客消費排行榜" at bounding box center [50, 122] width 93 height 23
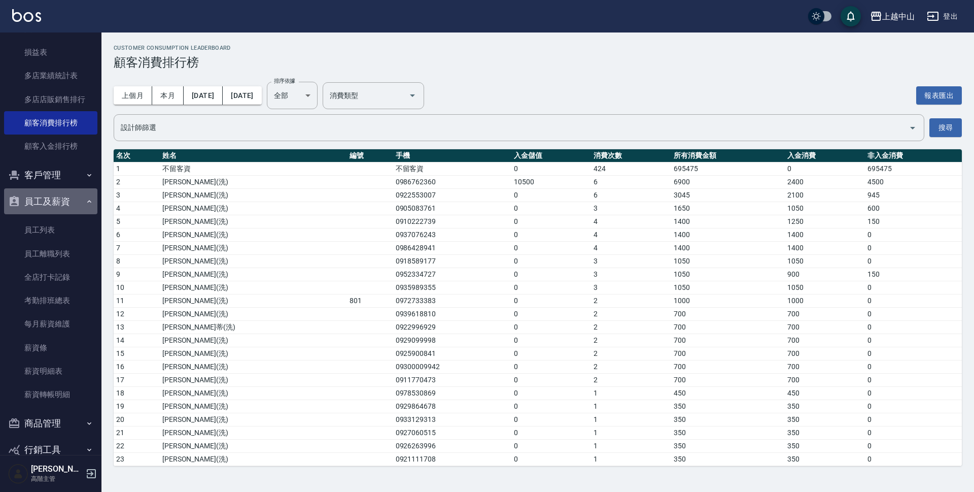
click at [61, 210] on button "員工及薪資" at bounding box center [50, 201] width 93 height 26
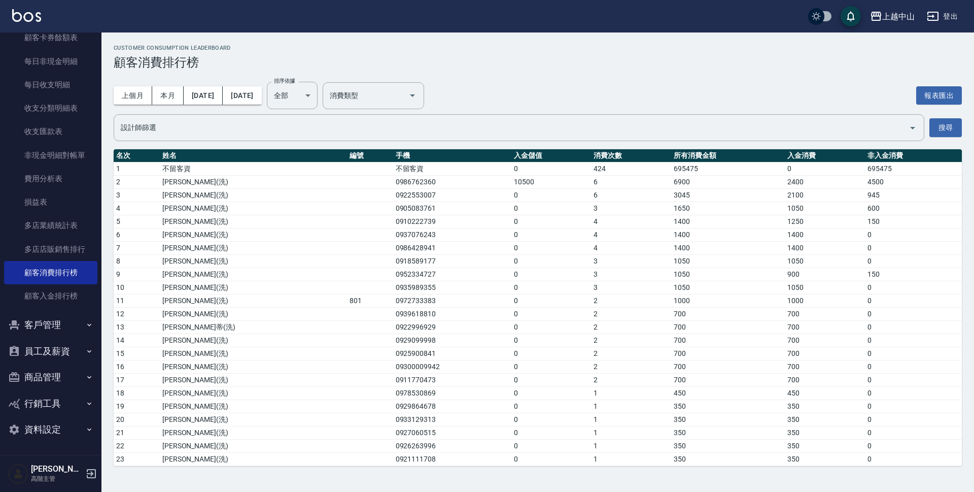
scroll to position [1110, 0]
click at [73, 36] on link "顧客卡券餘額表" at bounding box center [50, 37] width 93 height 23
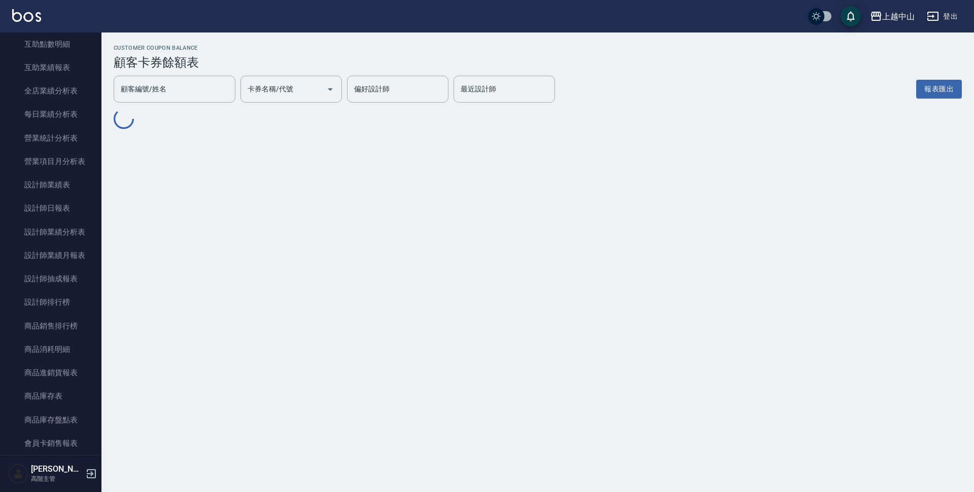
click at [67, 32] on link "互助排行榜" at bounding box center [50, 20] width 93 height 23
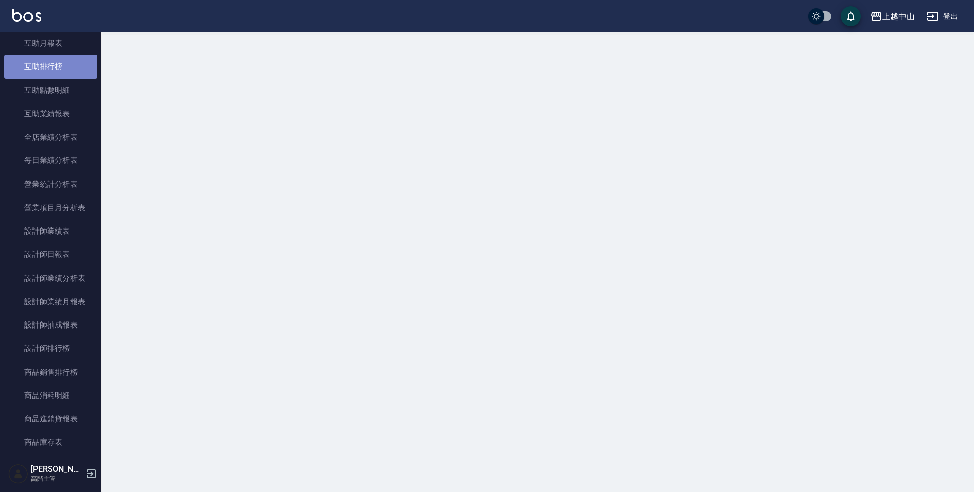
scroll to position [501, 0]
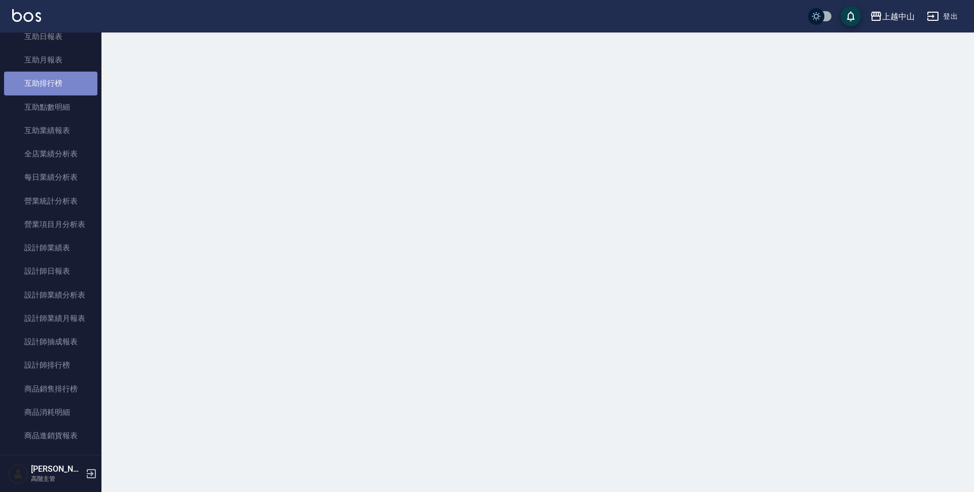
click at [67, 76] on link "互助排行榜" at bounding box center [50, 83] width 93 height 23
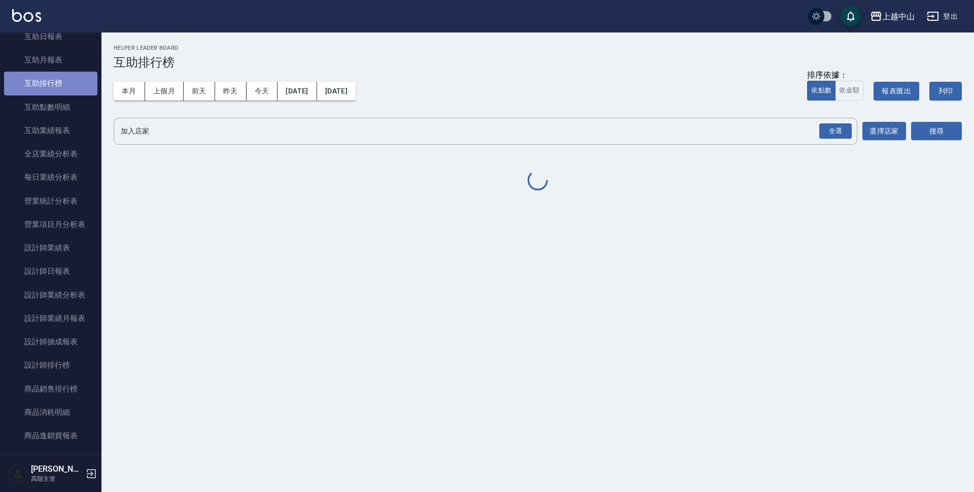
click at [66, 72] on link "互助排行榜" at bounding box center [50, 83] width 93 height 23
